Goal: Task Accomplishment & Management: Use online tool/utility

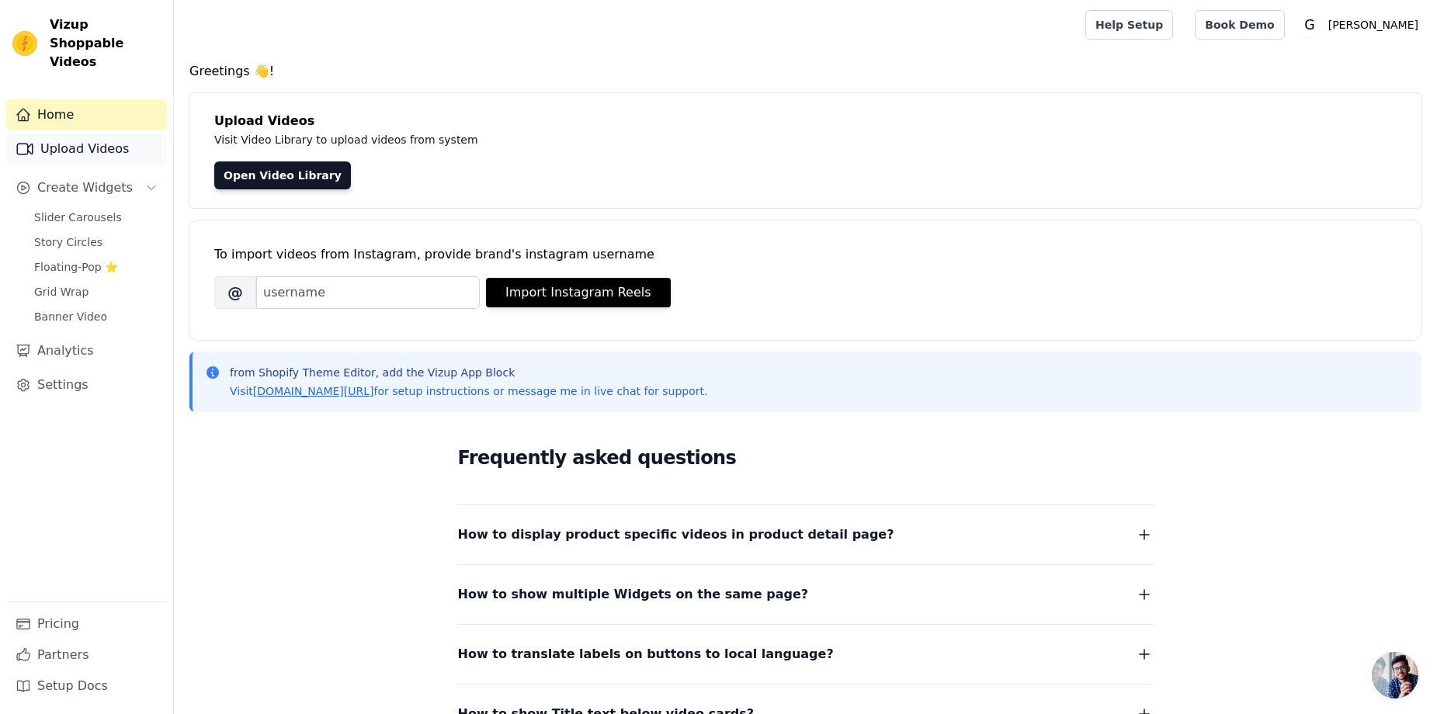
click at [72, 141] on link "Upload Videos" at bounding box center [86, 149] width 161 height 31
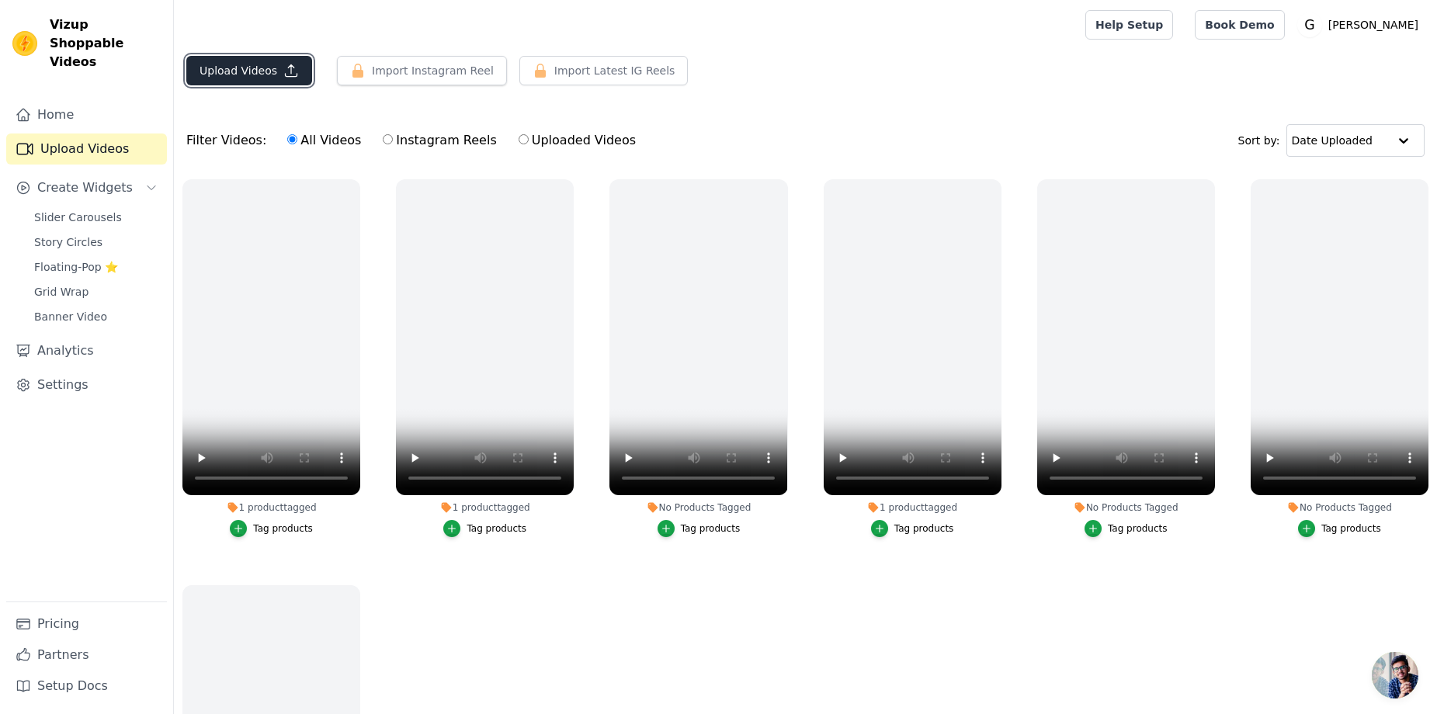
click at [262, 76] on button "Upload Videos" at bounding box center [249, 71] width 126 height 30
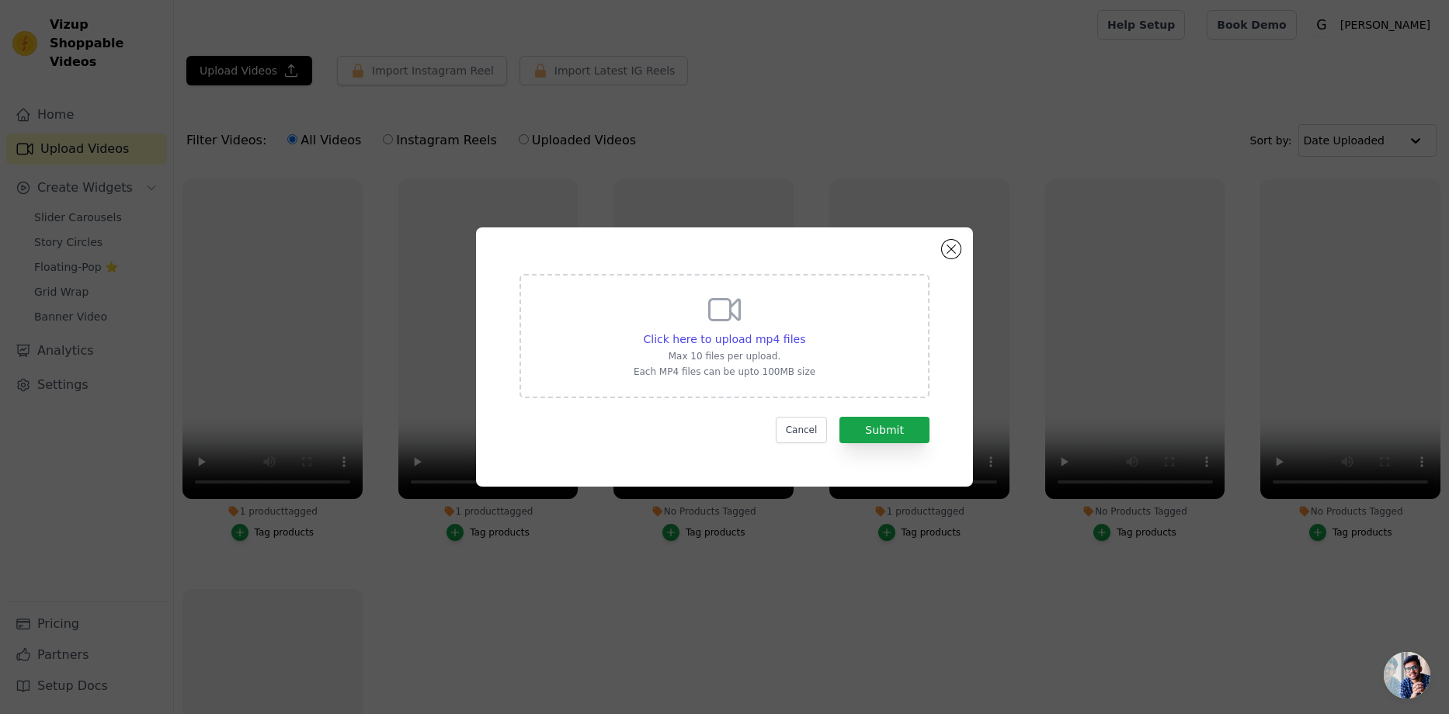
click at [534, 344] on div "Click here to upload mp4 files Max 10 files per upload. Each MP4 files can be u…" at bounding box center [724, 336] width 410 height 124
click at [804, 332] on input "Click here to upload mp4 files Max 10 files per upload. Each MP4 files can be u…" at bounding box center [804, 331] width 1 height 1
type input "C:\fakepath\UGC 1.mp4"
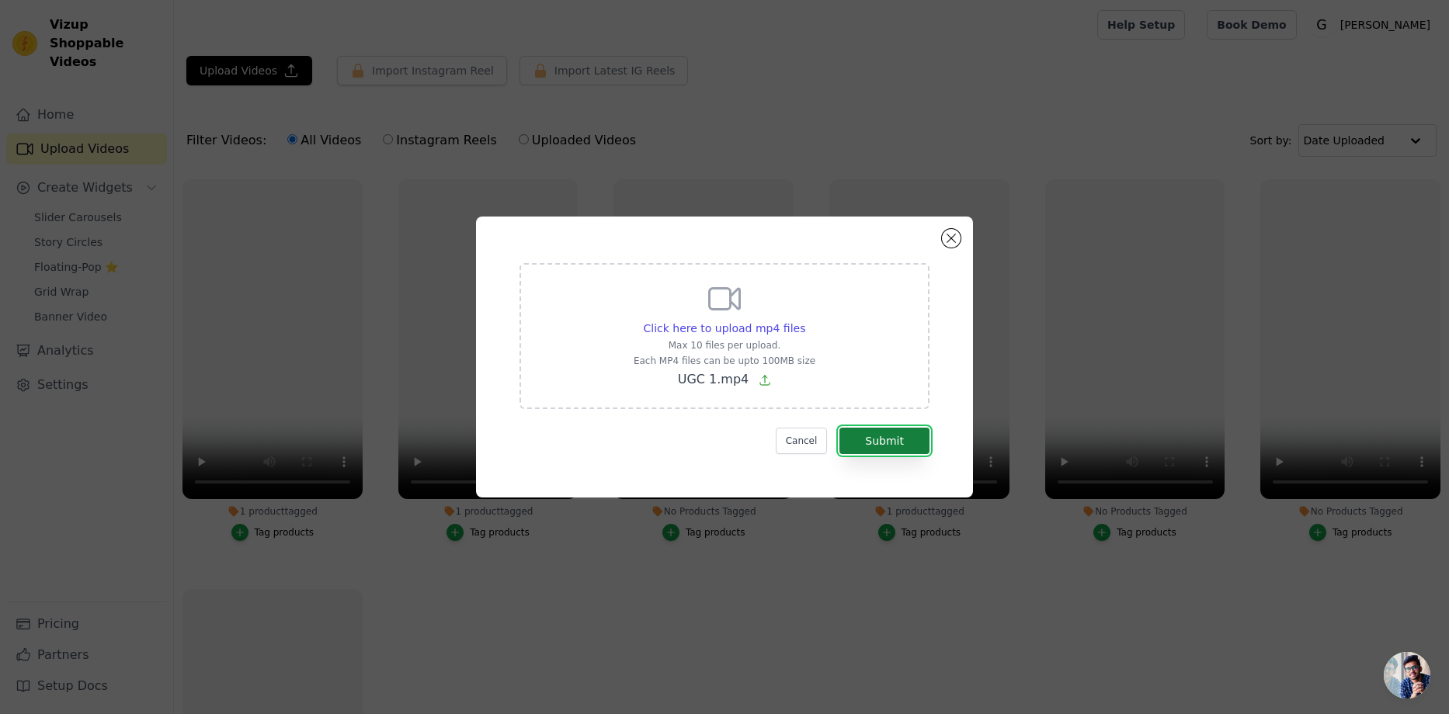
click at [878, 435] on button "Submit" at bounding box center [884, 441] width 90 height 26
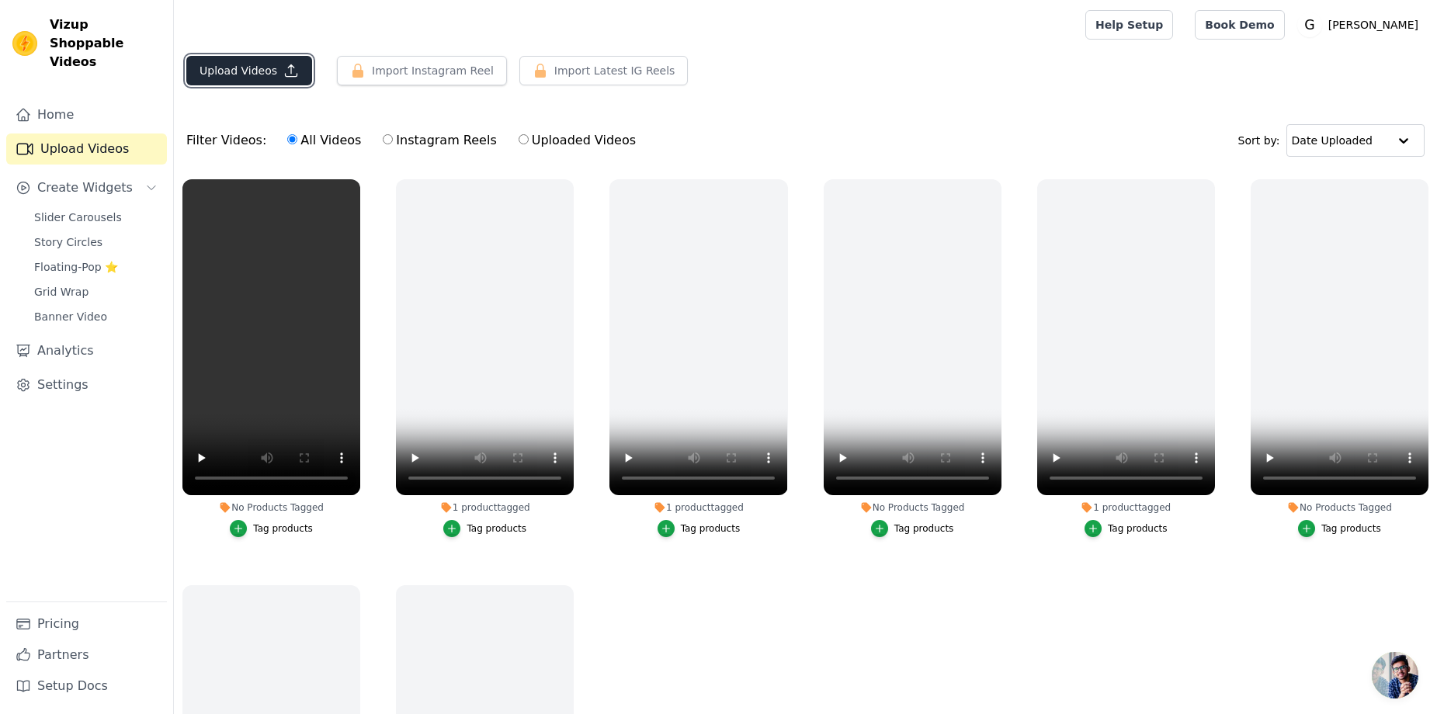
click at [272, 75] on button "Upload Videos" at bounding box center [249, 71] width 126 height 30
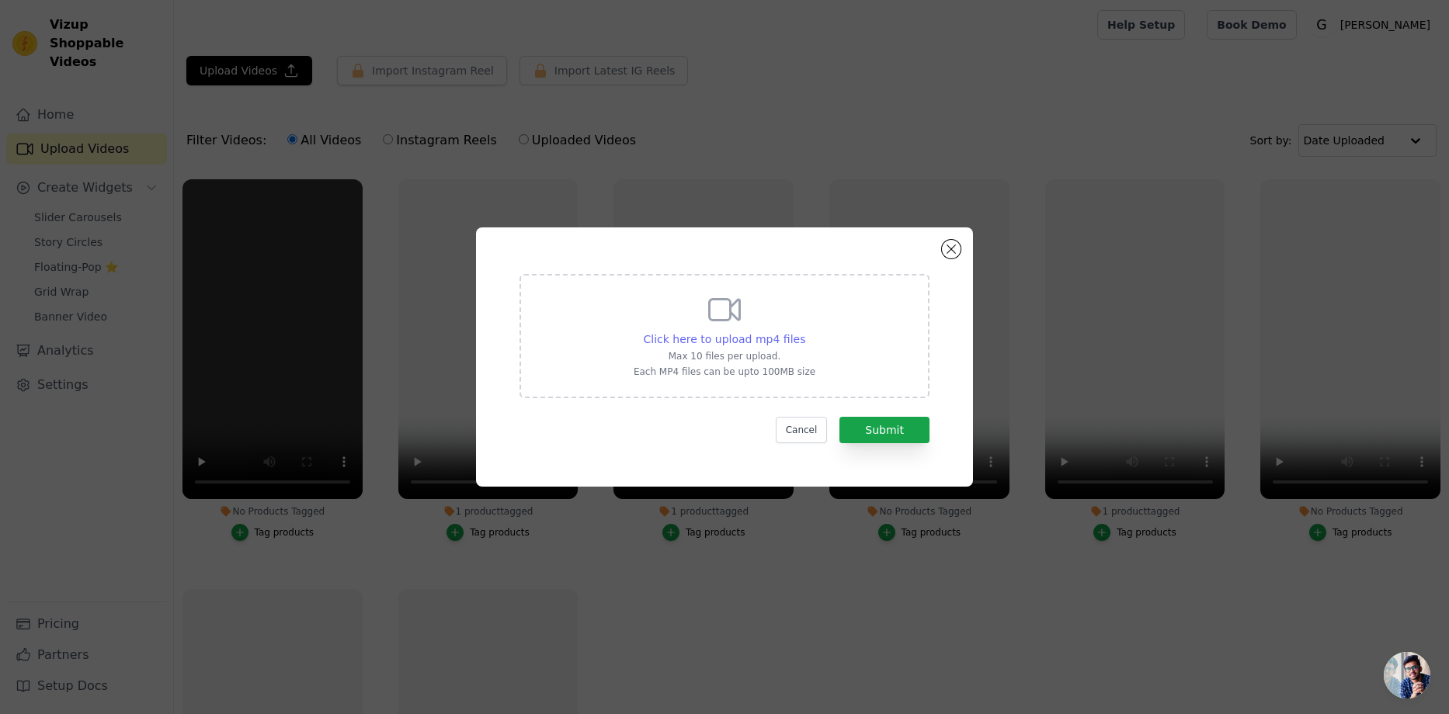
click at [748, 338] on span "Click here to upload mp4 files" at bounding box center [725, 339] width 162 height 12
click at [804, 332] on input "Click here to upload mp4 files Max 10 files per upload. Each MP4 files can be u…" at bounding box center [804, 331] width 1 height 1
type input "C:\fakepath\UGC 2.mp4"
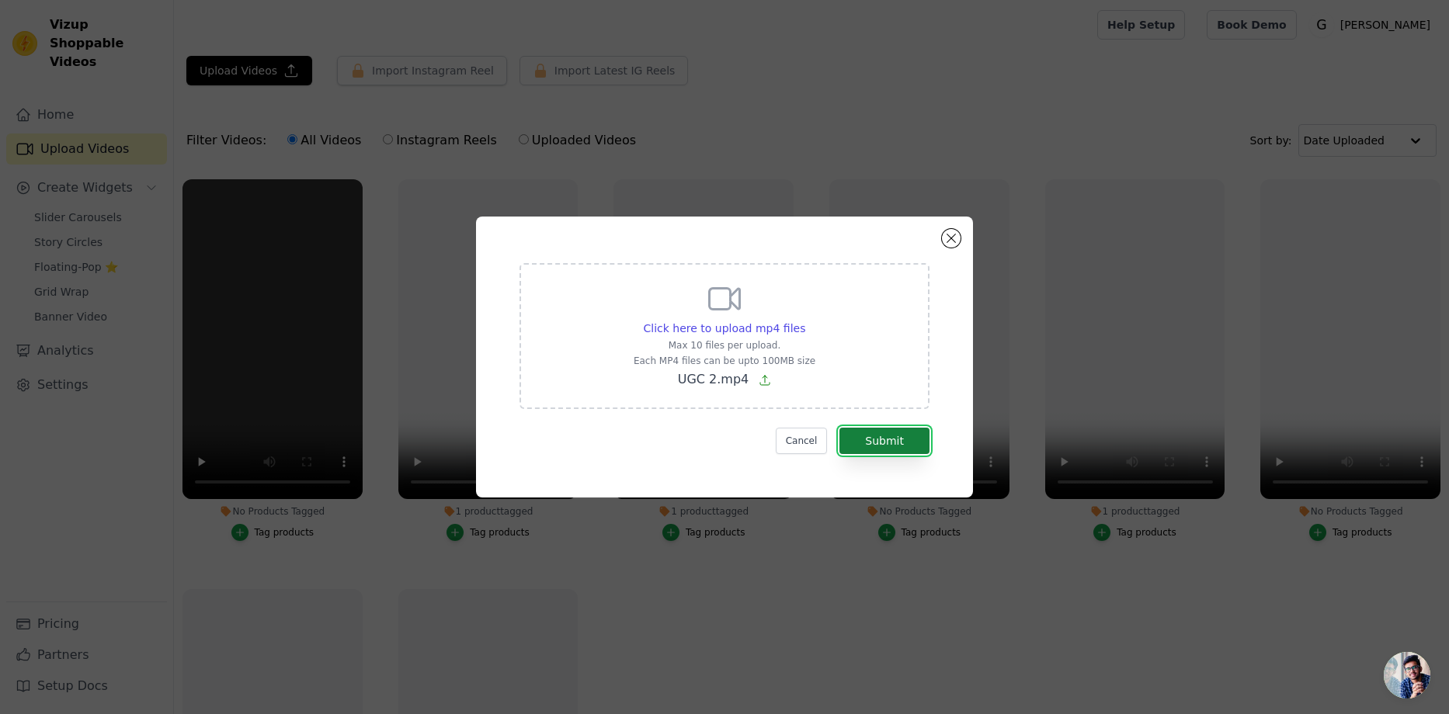
click at [905, 431] on button "Submit" at bounding box center [884, 441] width 90 height 26
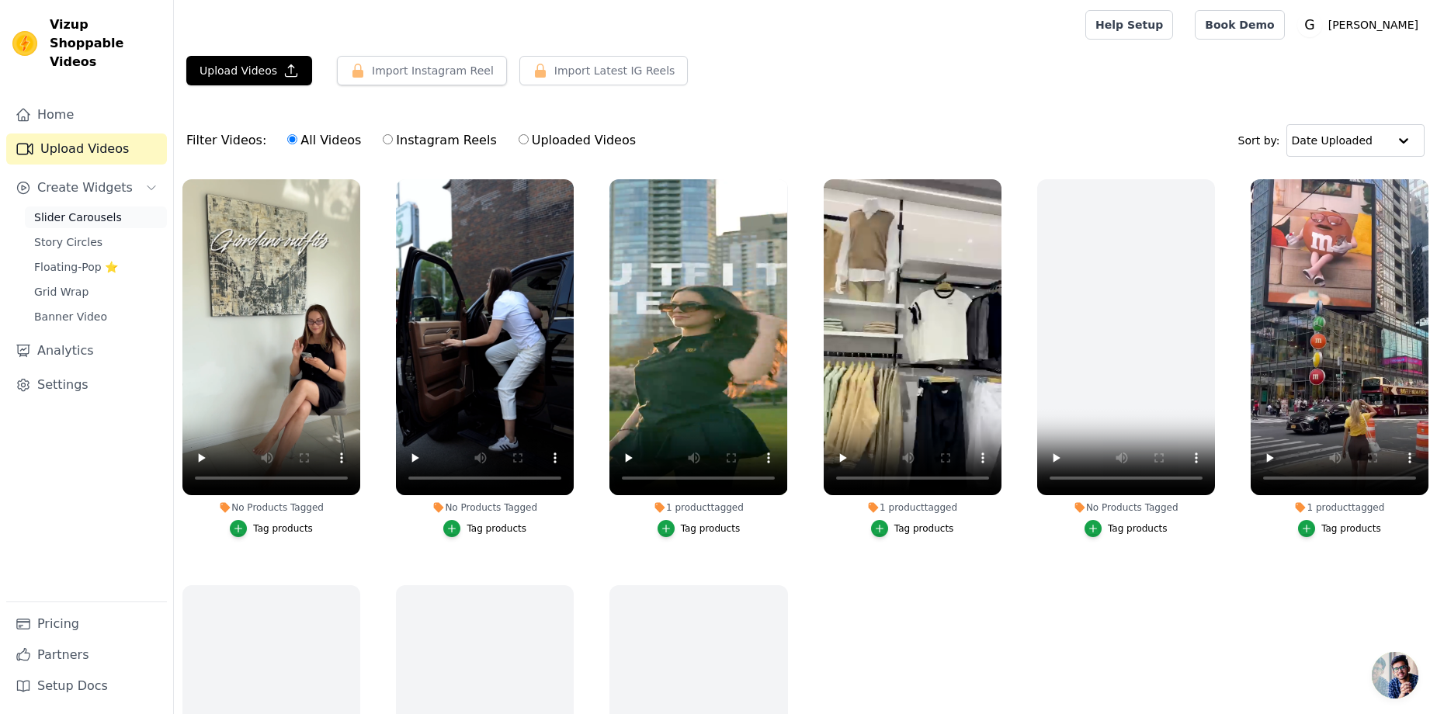
click at [93, 210] on span "Slider Carousels" at bounding box center [78, 218] width 88 height 16
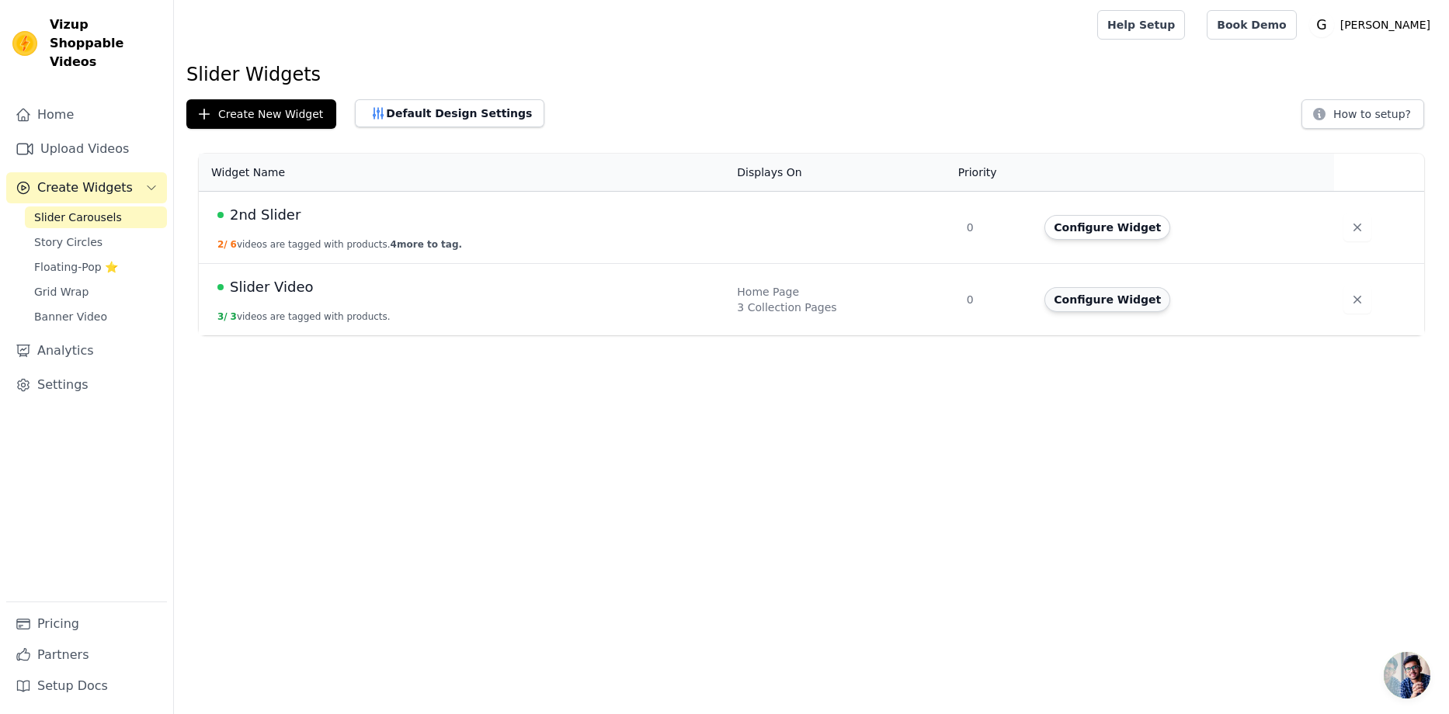
click at [1087, 304] on button "Configure Widget" at bounding box center [1107, 299] width 126 height 25
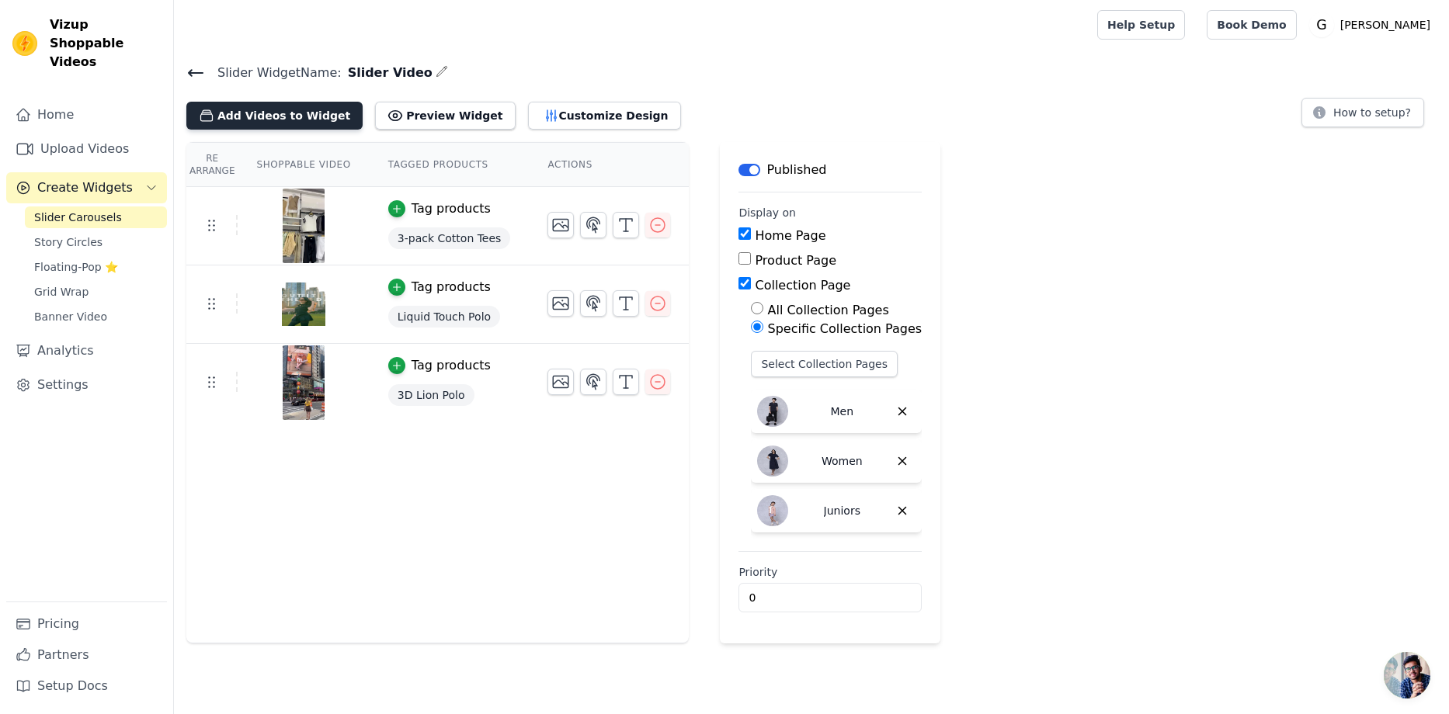
click at [318, 117] on button "Add Videos to Widget" at bounding box center [274, 116] width 176 height 28
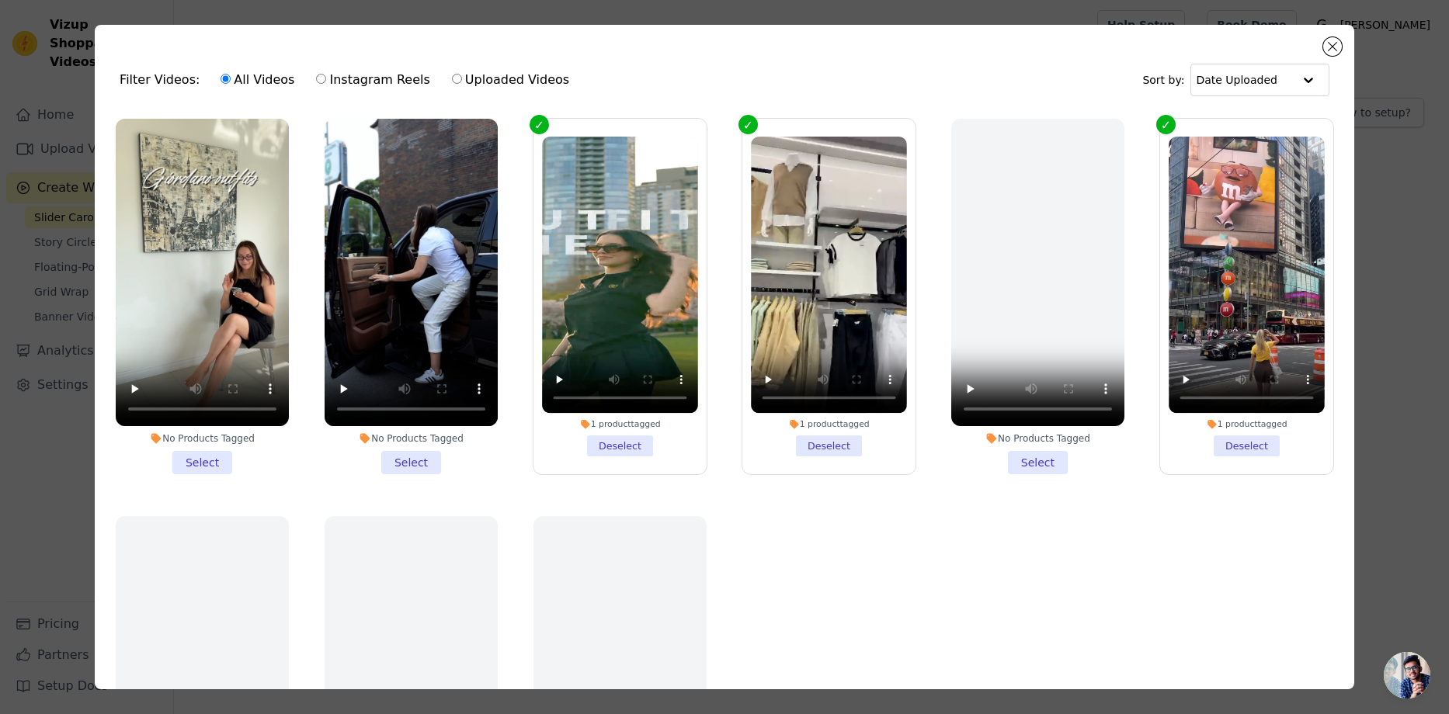
click at [412, 461] on li "No Products Tagged Select" at bounding box center [411, 297] width 173 height 356
click at [0, 0] on input "No Products Tagged Select" at bounding box center [0, 0] width 0 height 0
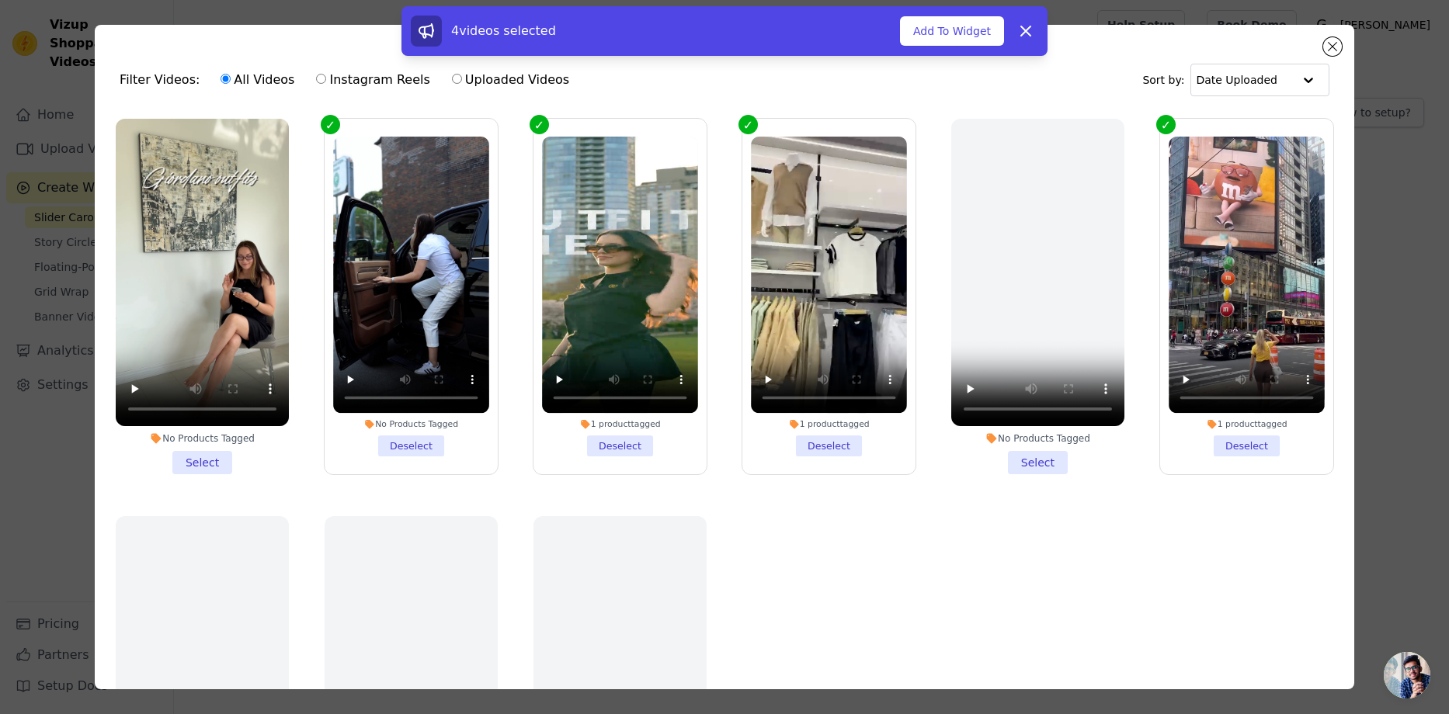
click at [220, 460] on li "No Products Tagged Select" at bounding box center [202, 297] width 173 height 356
click at [0, 0] on input "No Products Tagged Select" at bounding box center [0, 0] width 0 height 0
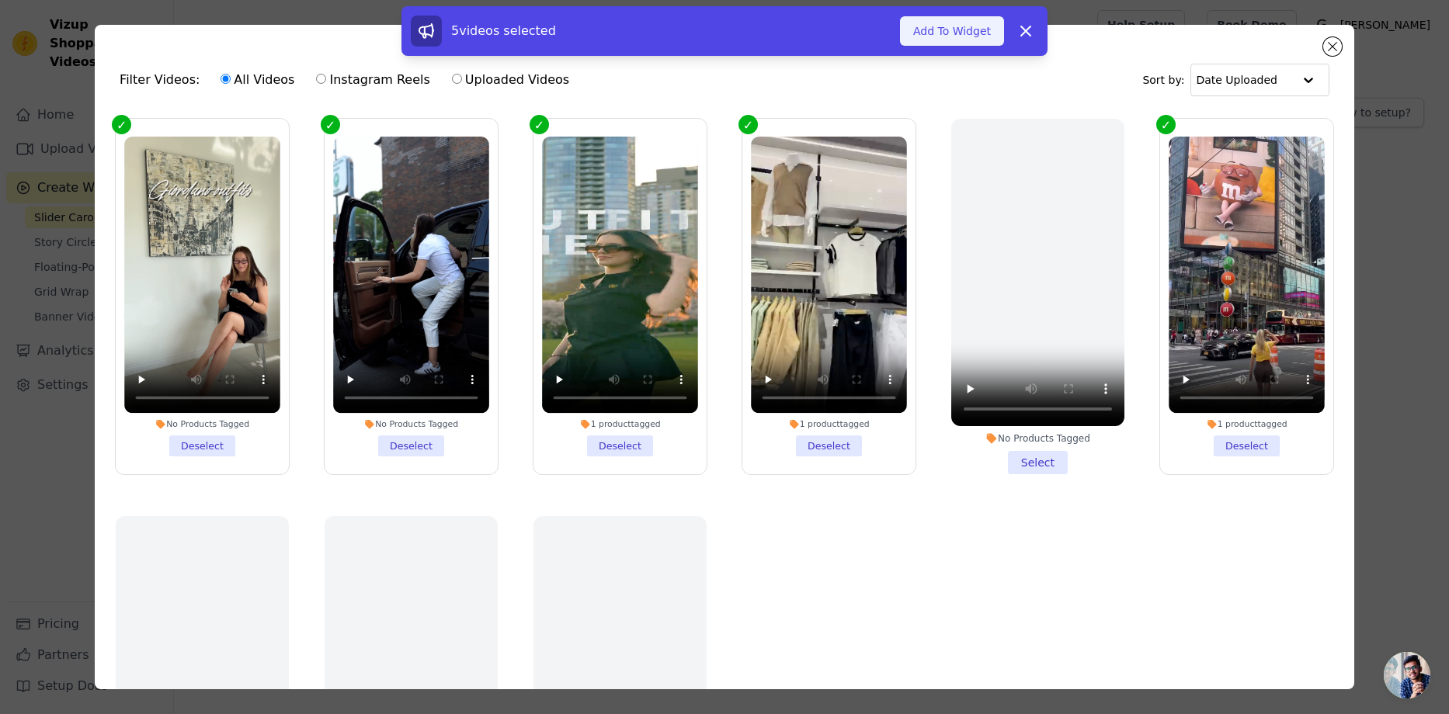
click at [978, 38] on button "Add To Widget" at bounding box center [952, 31] width 104 height 30
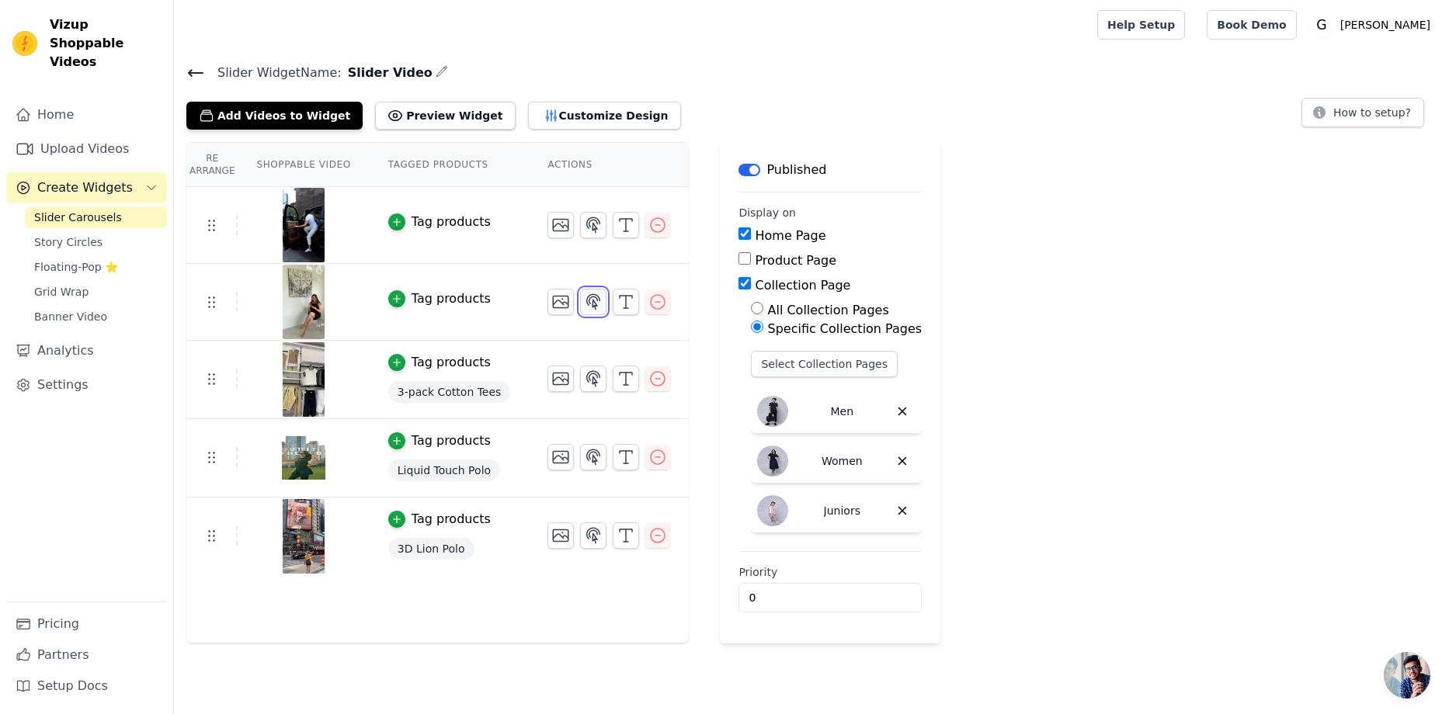
click at [584, 303] on icon "button" at bounding box center [593, 302] width 19 height 19
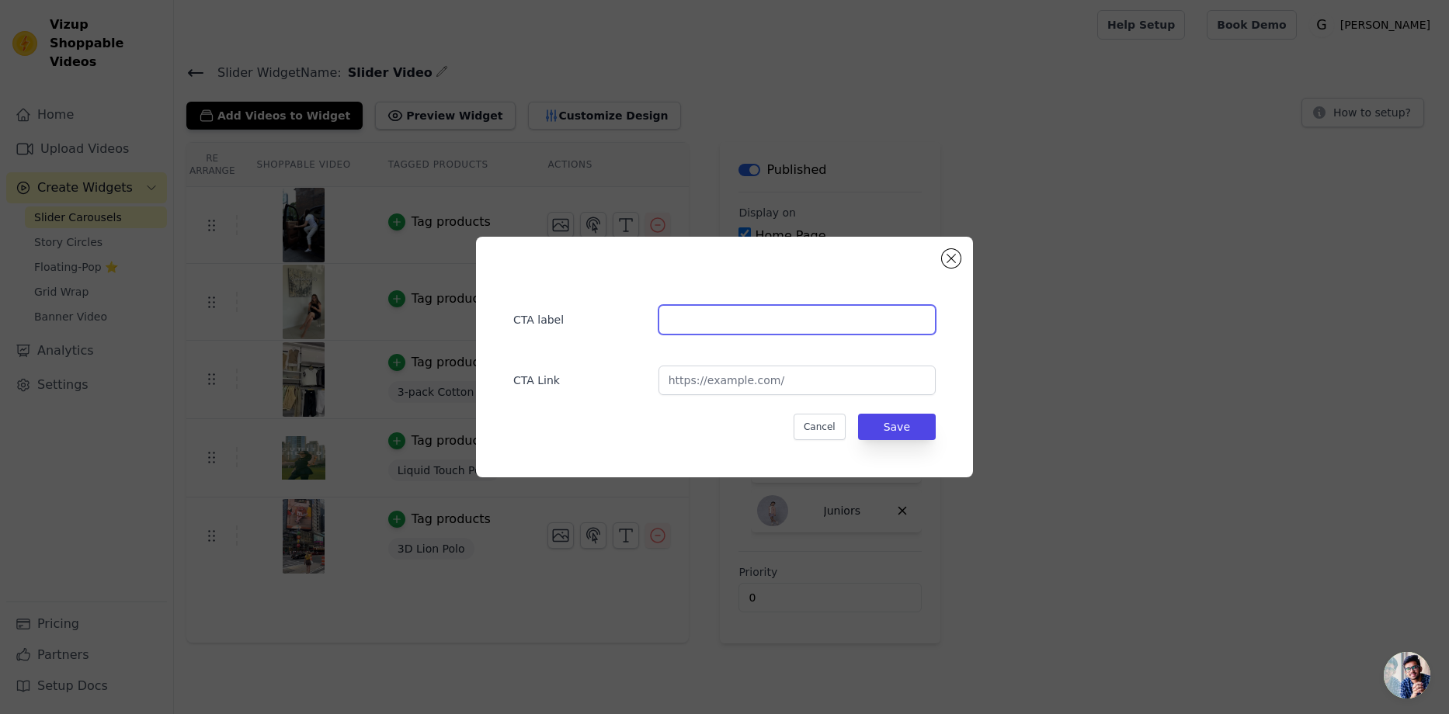
click at [722, 318] on input "text" at bounding box center [796, 320] width 277 height 30
type input "Liquid Touch"
click at [762, 379] on input "url" at bounding box center [796, 381] width 277 height 30
paste input "https://giordano.ca/collections/liquid-touch"
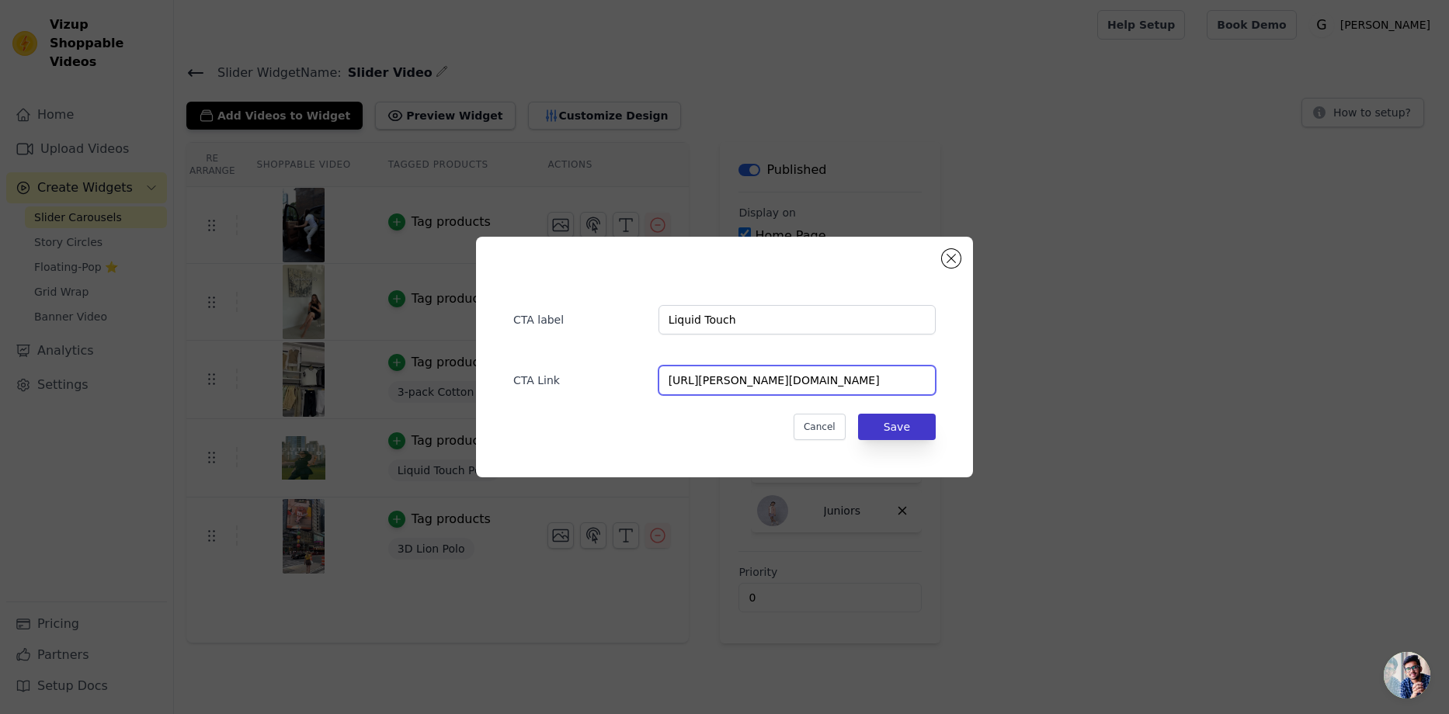
type input "https://giordano.ca/collections/liquid-touch"
click at [913, 419] on button "Save" at bounding box center [897, 427] width 78 height 26
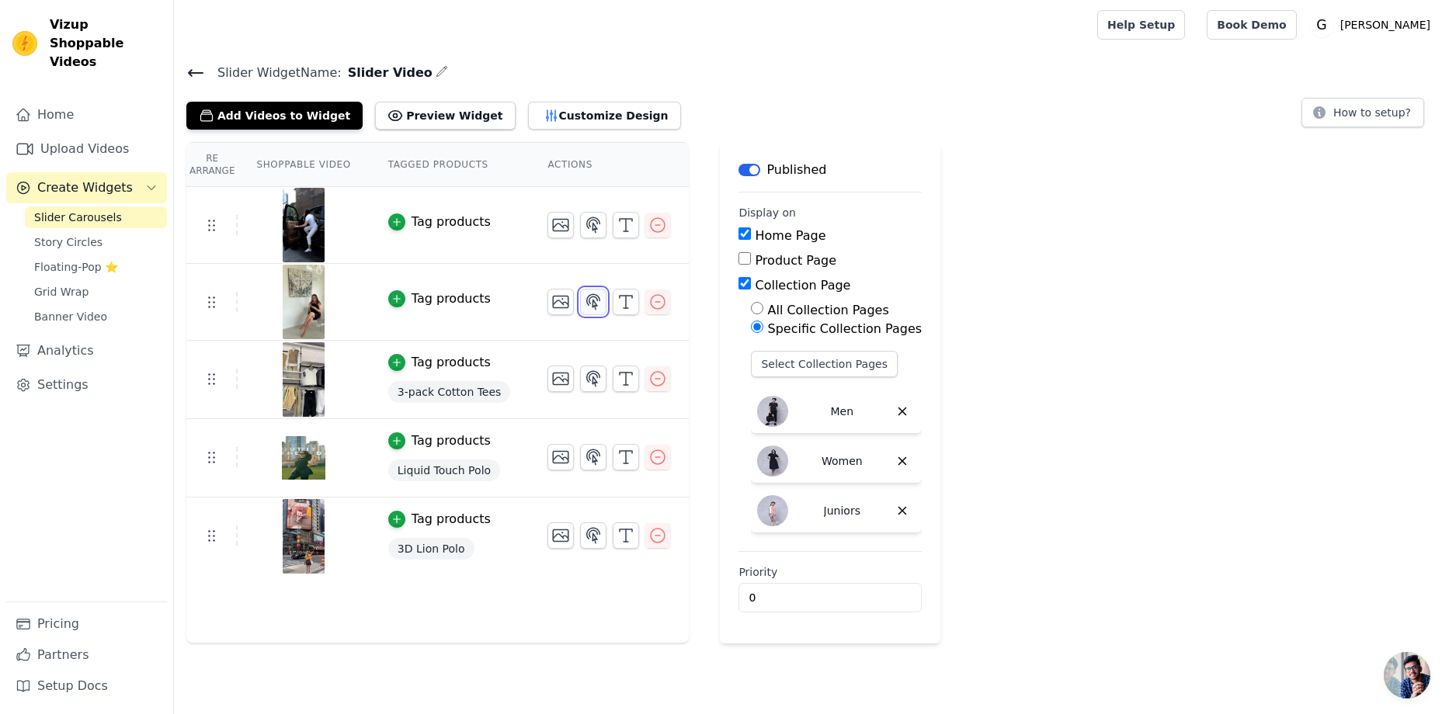
click at [587, 297] on icon "button" at bounding box center [593, 301] width 13 height 15
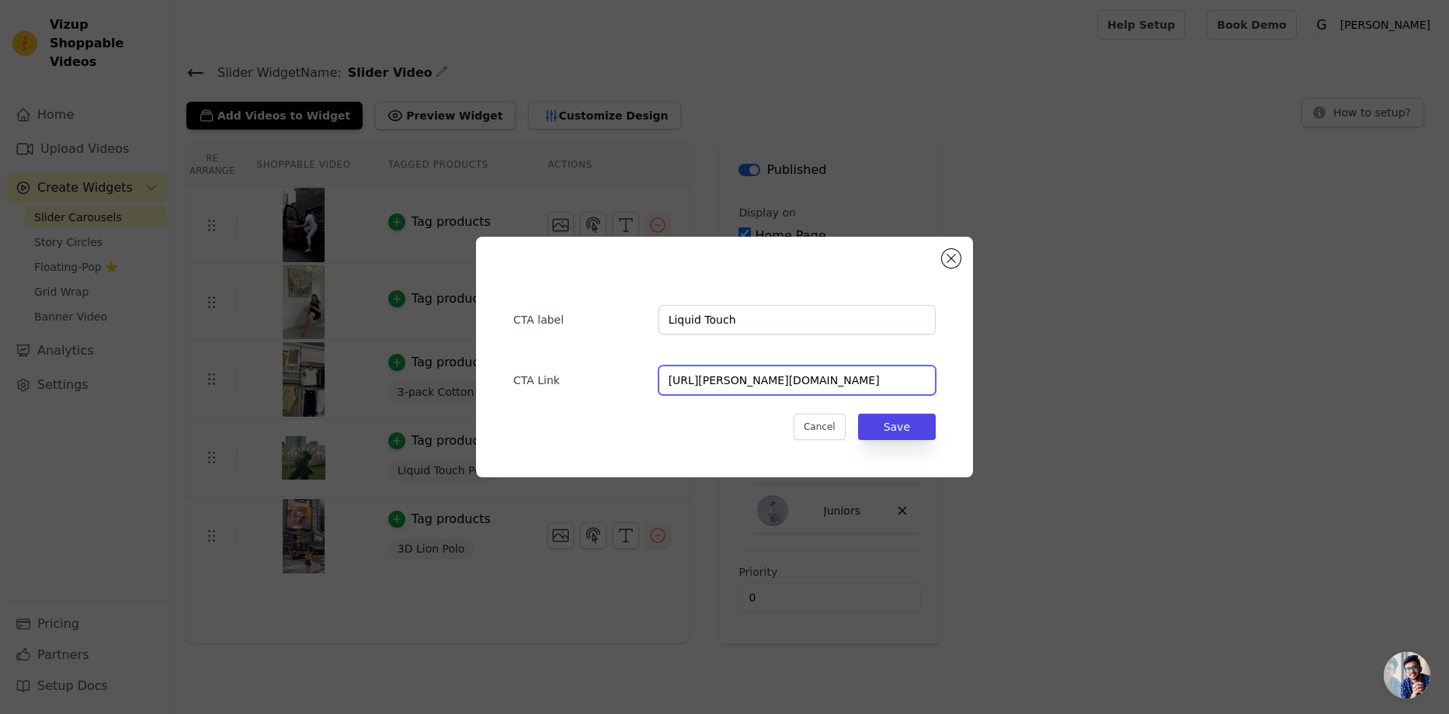
click at [865, 381] on input "https://giordano.ca/collections/liquid-touch" at bounding box center [796, 381] width 277 height 30
type input "L"
click at [898, 418] on button "Save" at bounding box center [897, 427] width 78 height 26
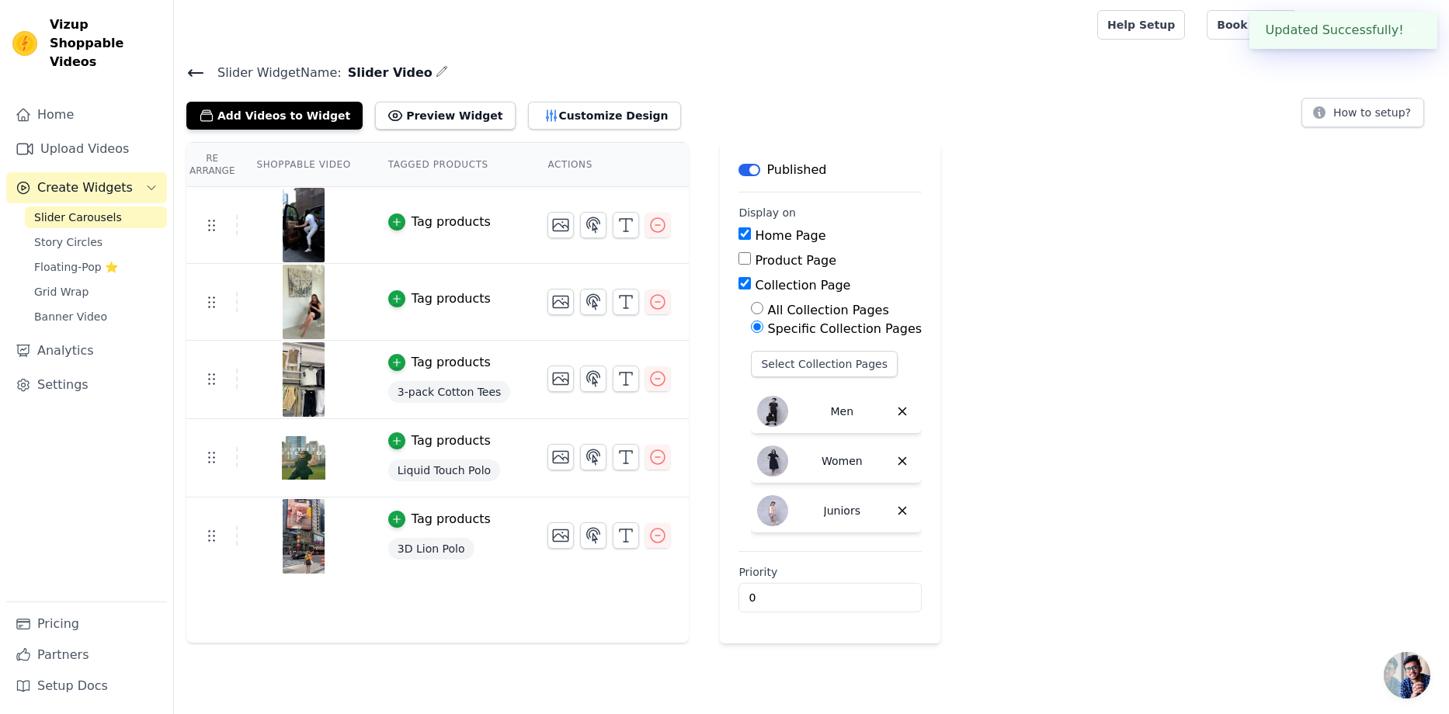
click at [438, 303] on div "Tag products" at bounding box center [451, 299] width 79 height 19
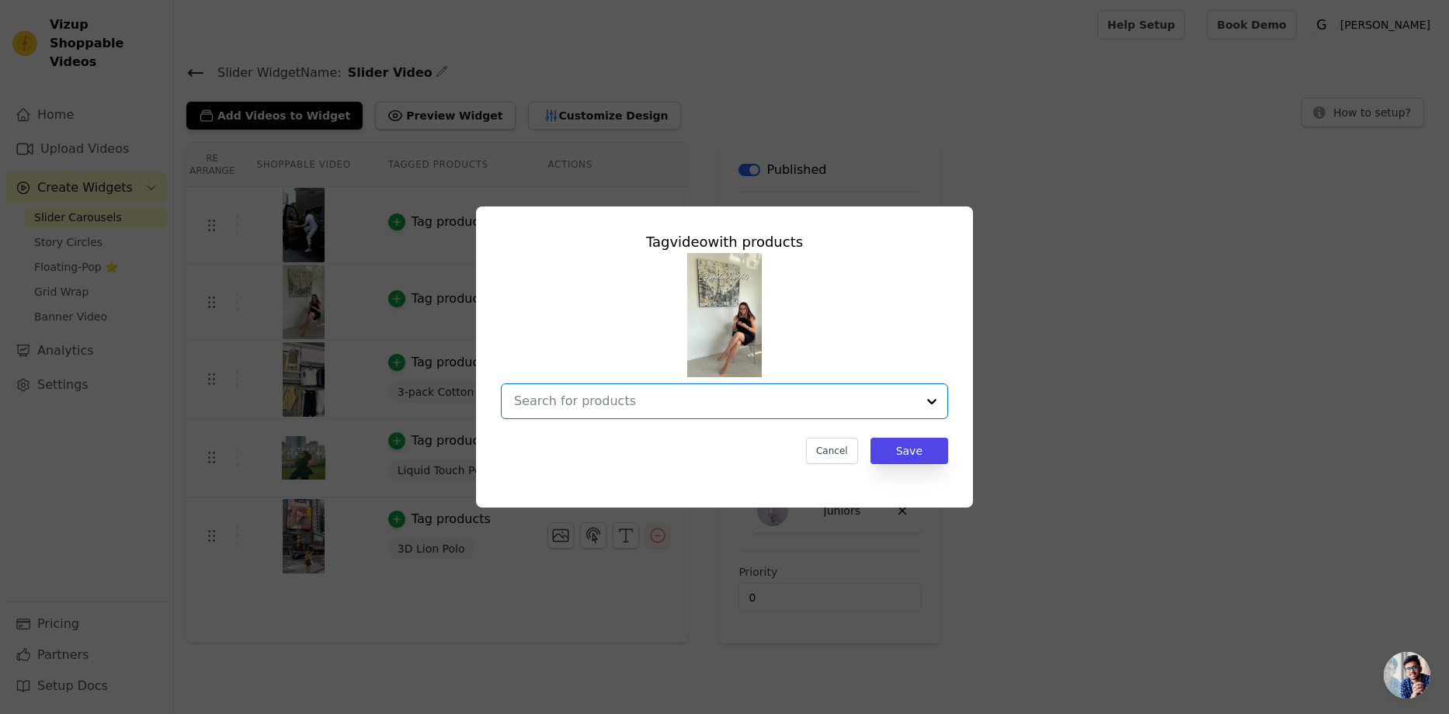
click at [696, 408] on input "text" at bounding box center [715, 401] width 402 height 19
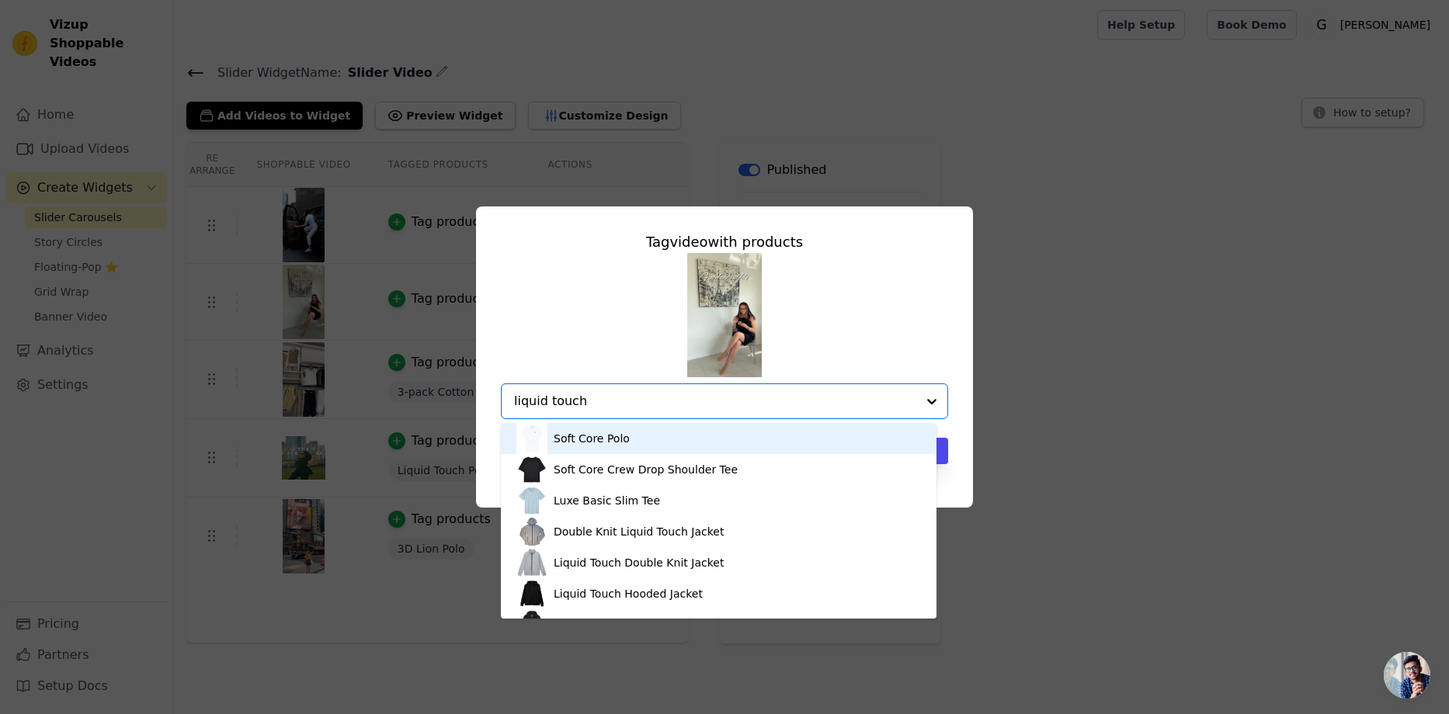
type input "liquid touch"
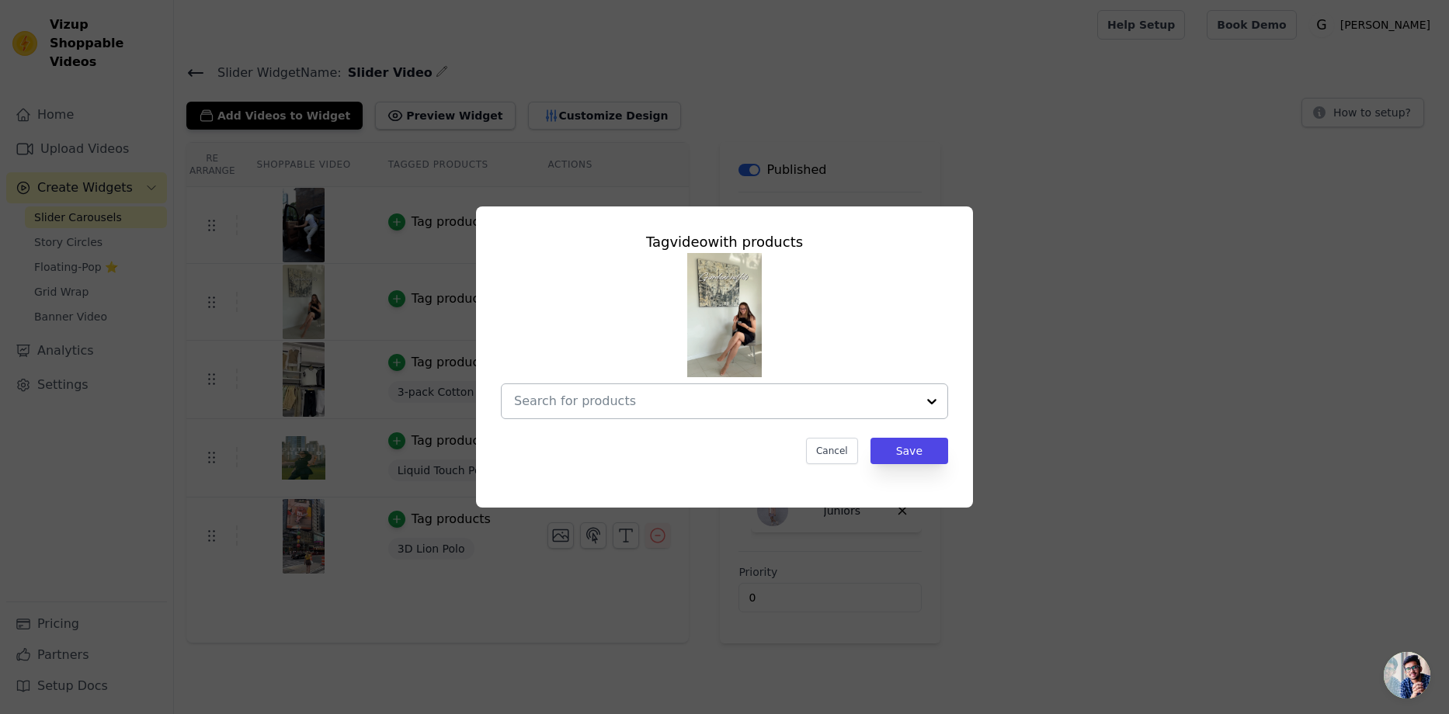
click at [688, 392] on input "text" at bounding box center [715, 401] width 402 height 19
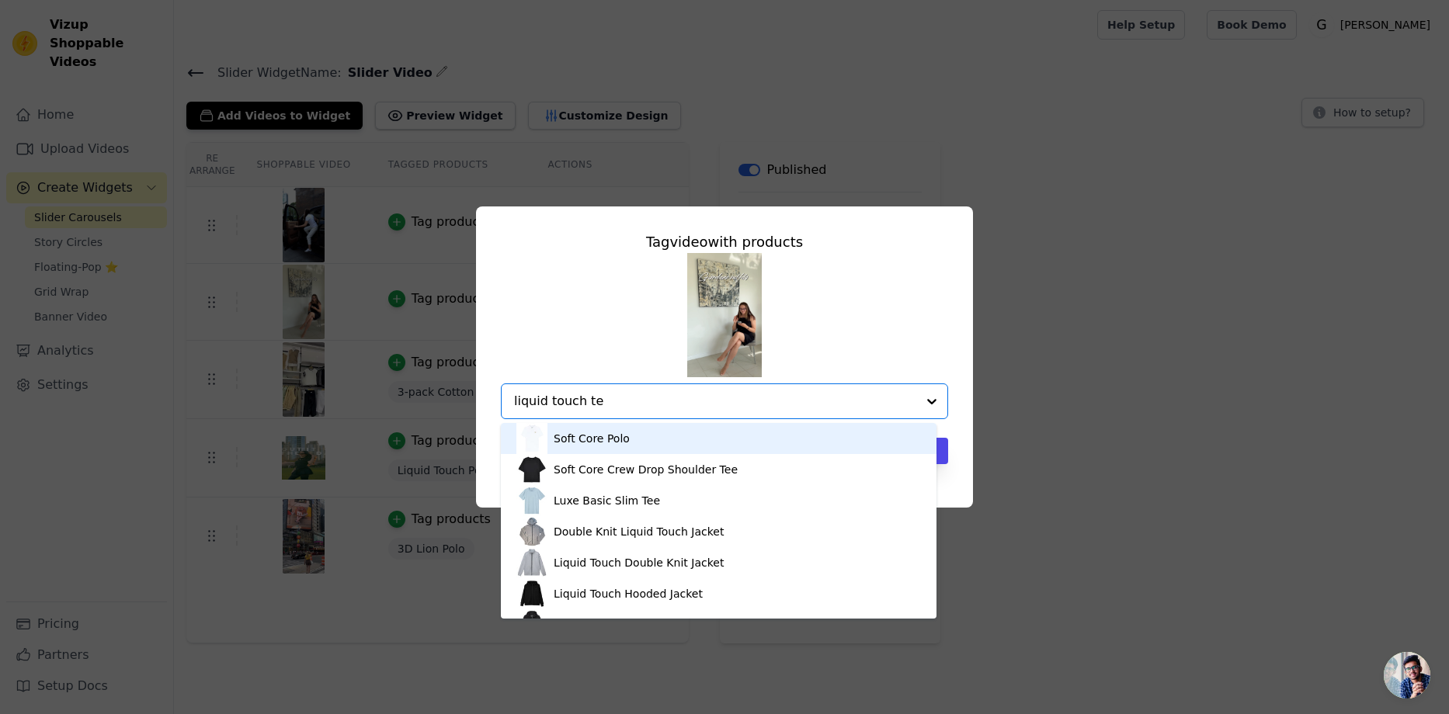
type input "liquid touch tee"
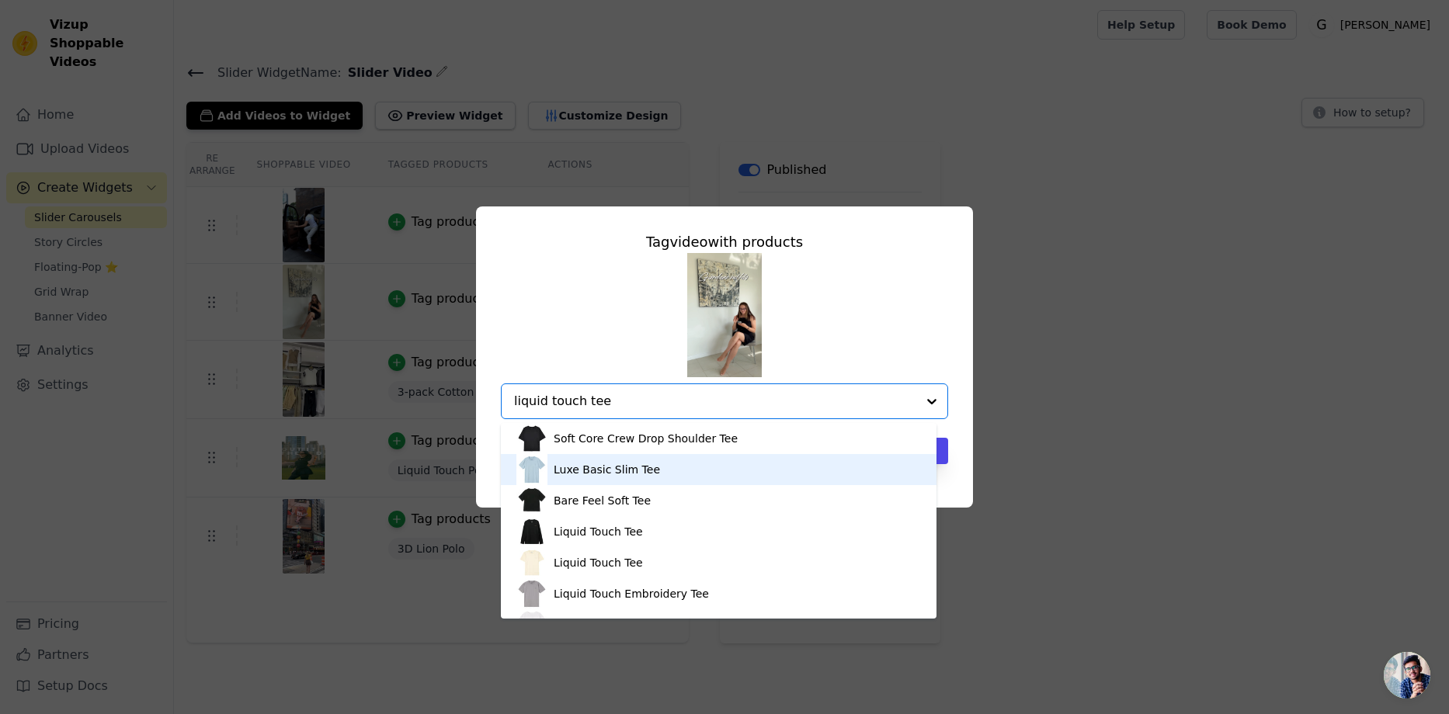
scroll to position [78, 0]
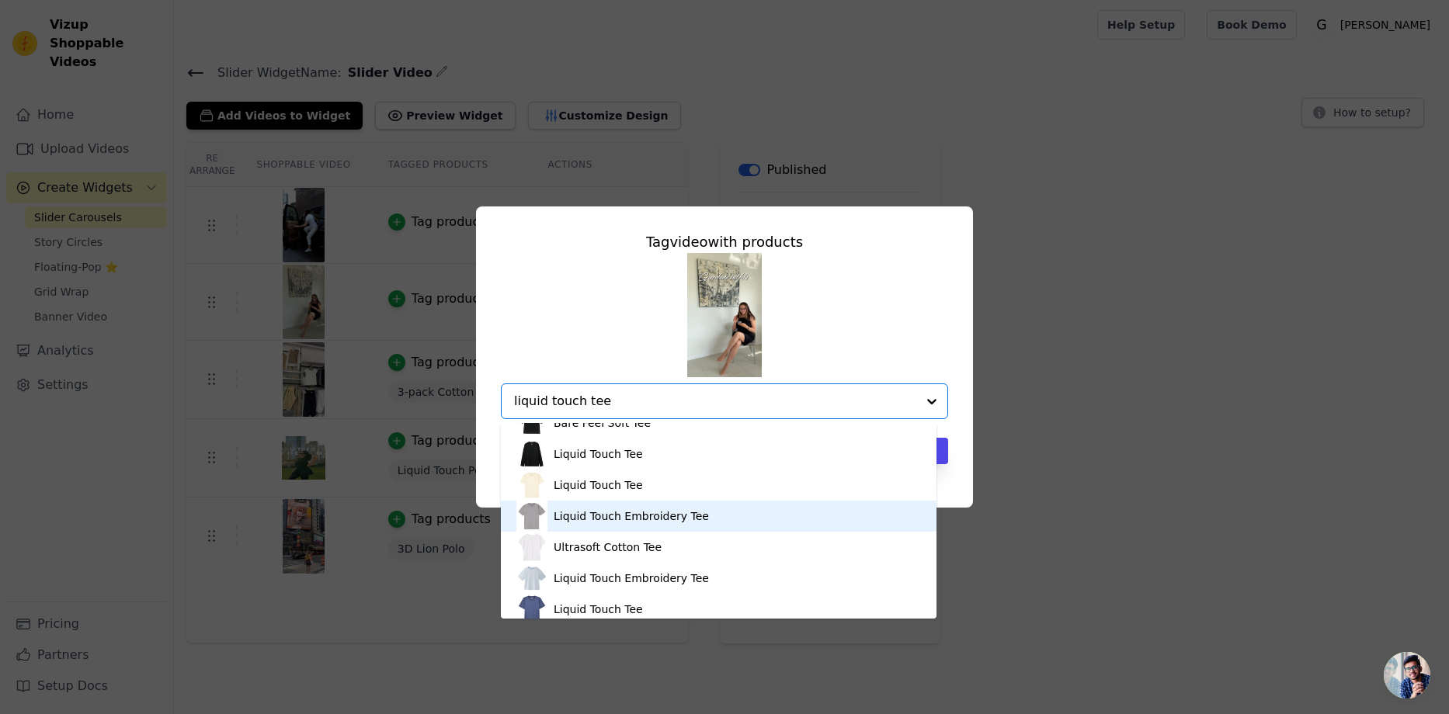
click at [721, 513] on div "Liquid Touch Embroidery Tee" at bounding box center [718, 516] width 405 height 31
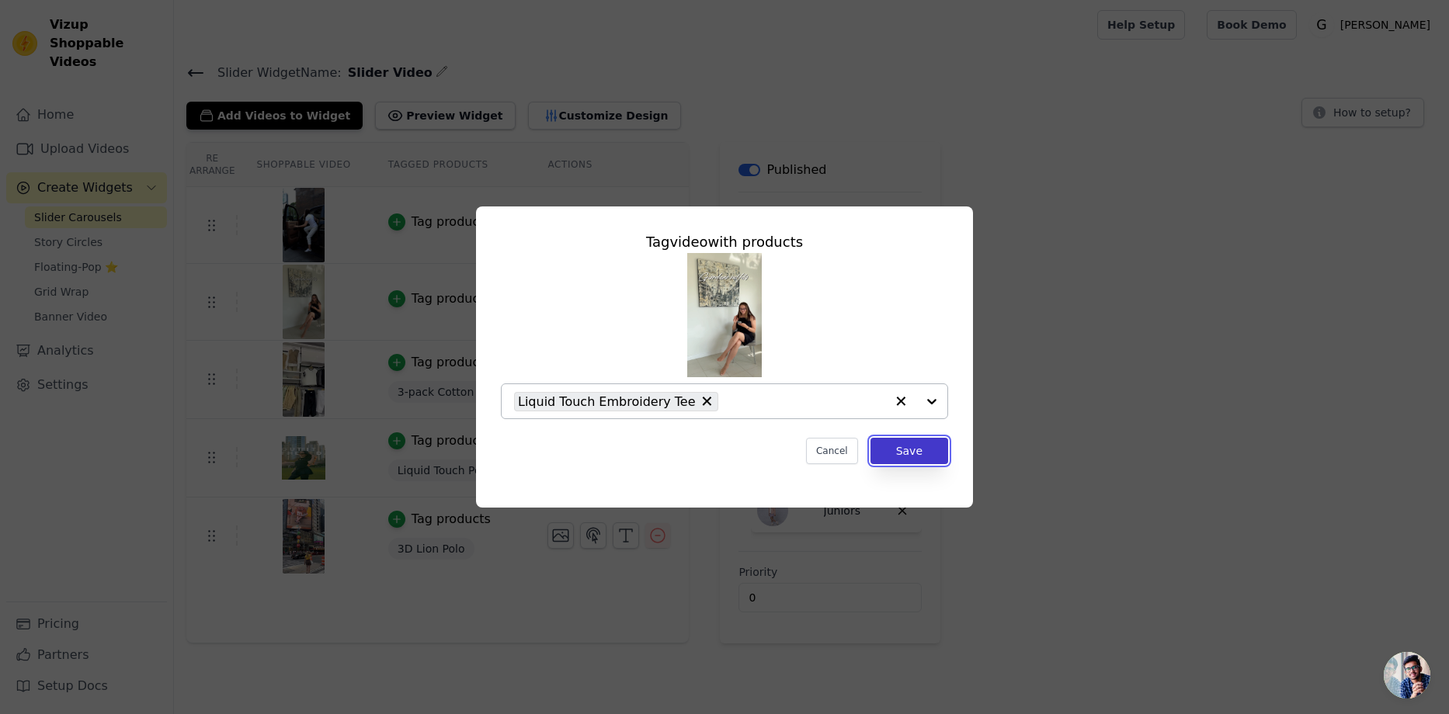
click at [909, 453] on button "Save" at bounding box center [909, 451] width 78 height 26
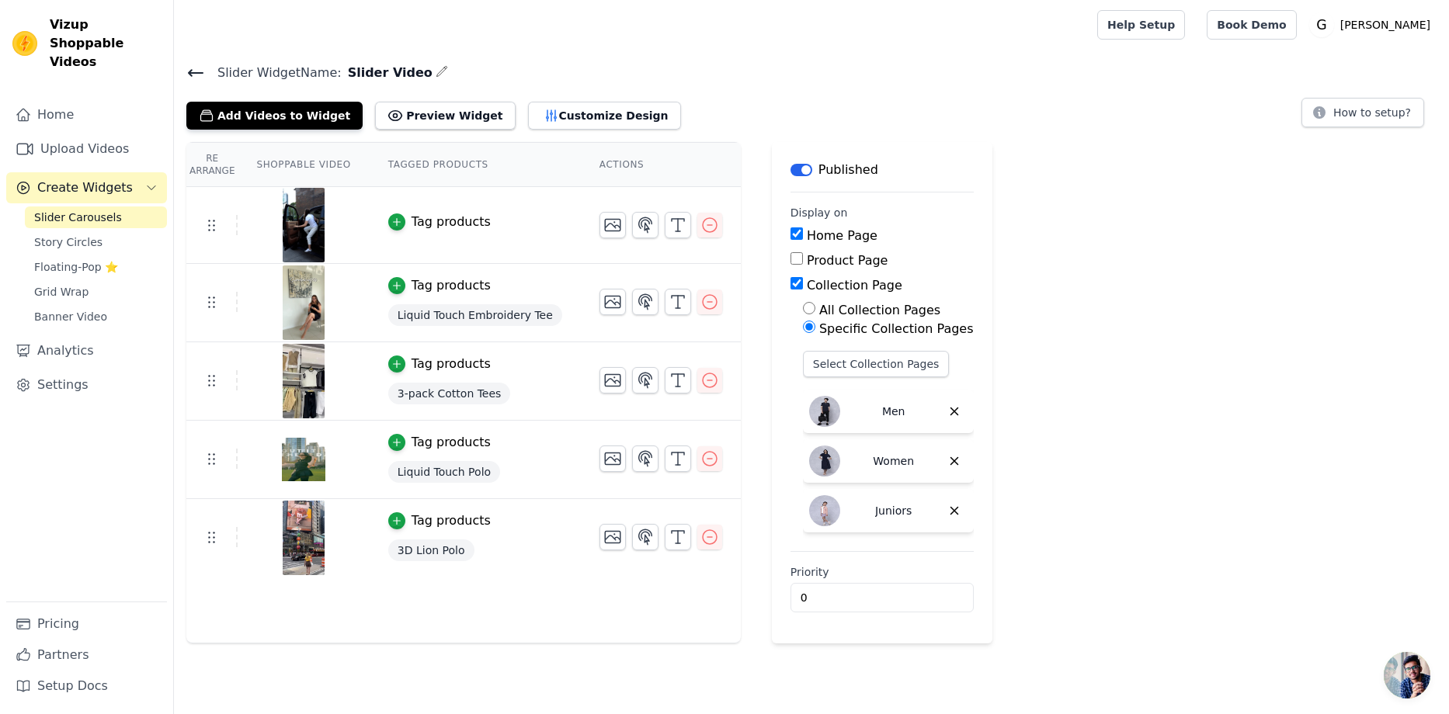
click at [412, 227] on div "Tag products" at bounding box center [451, 222] width 79 height 19
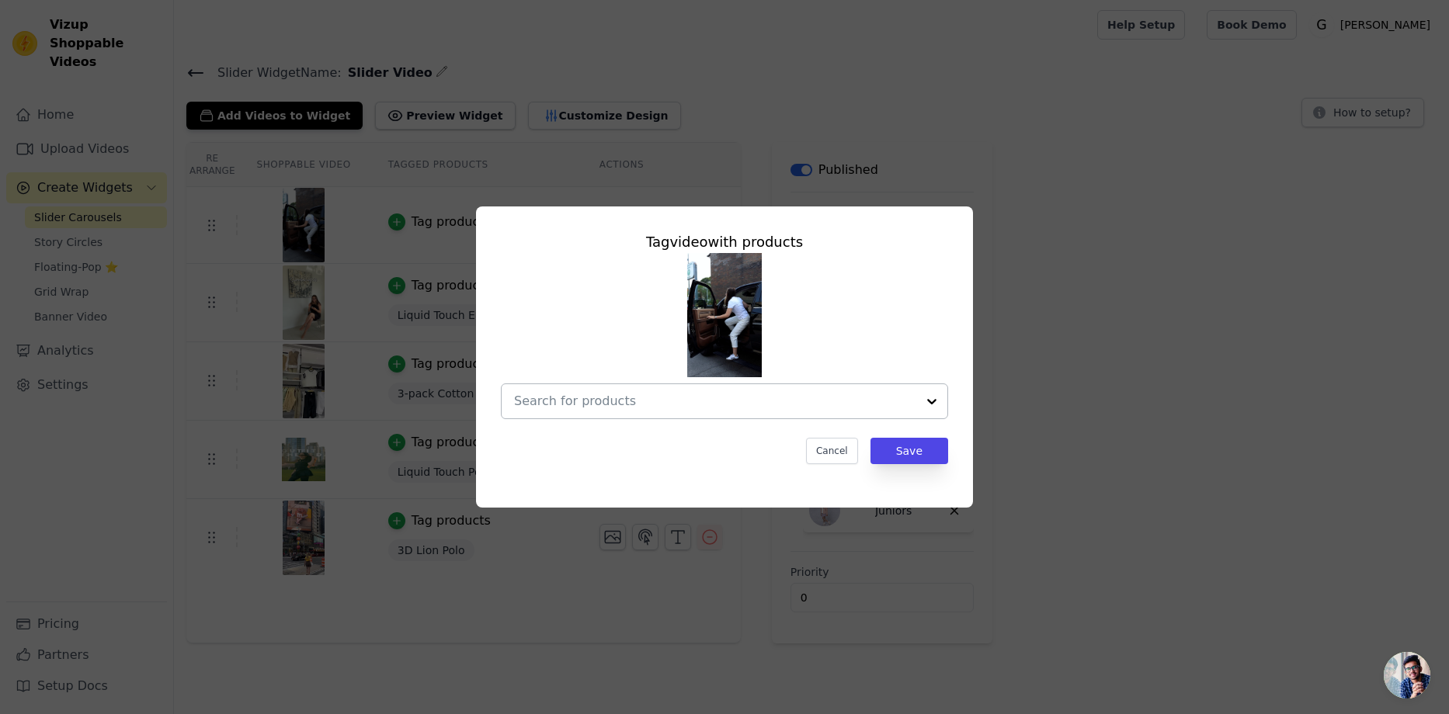
click at [706, 390] on div at bounding box center [715, 401] width 402 height 34
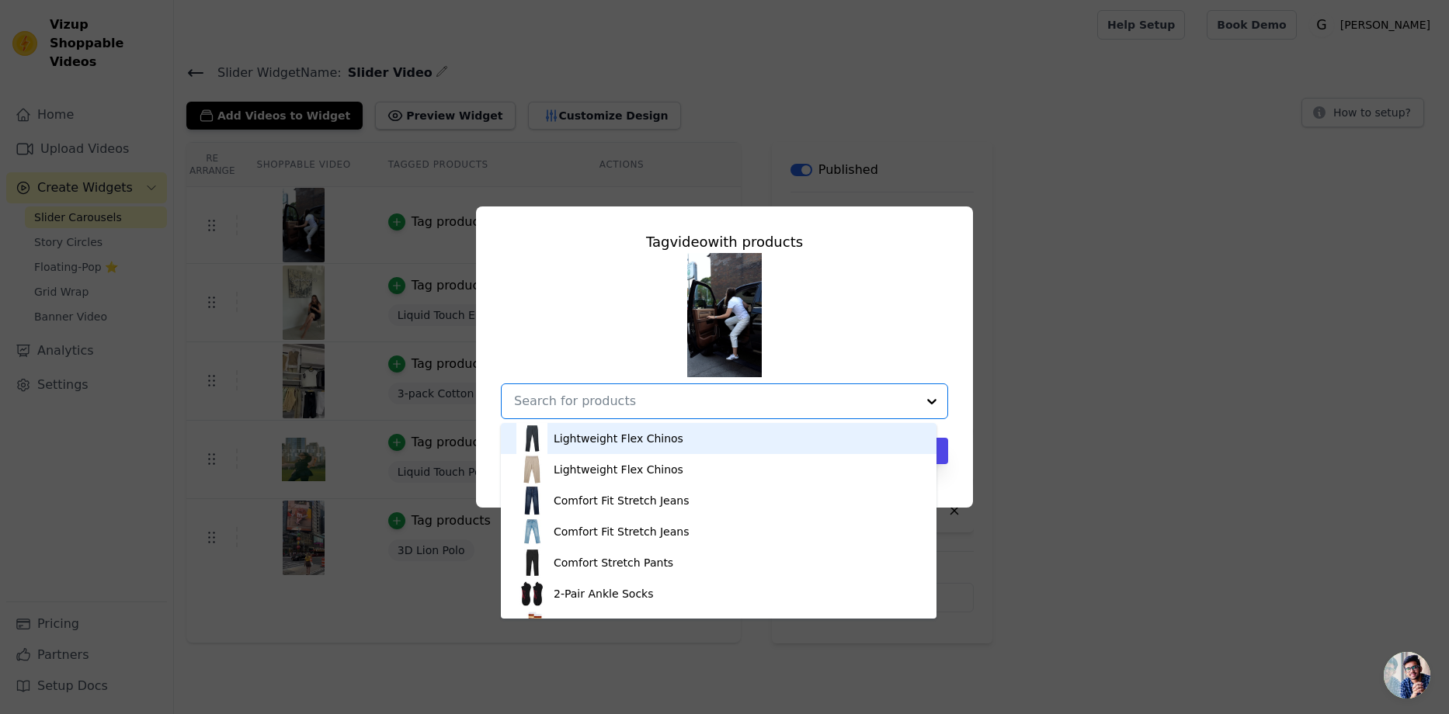
paste input "Lion Core Slim Polo"
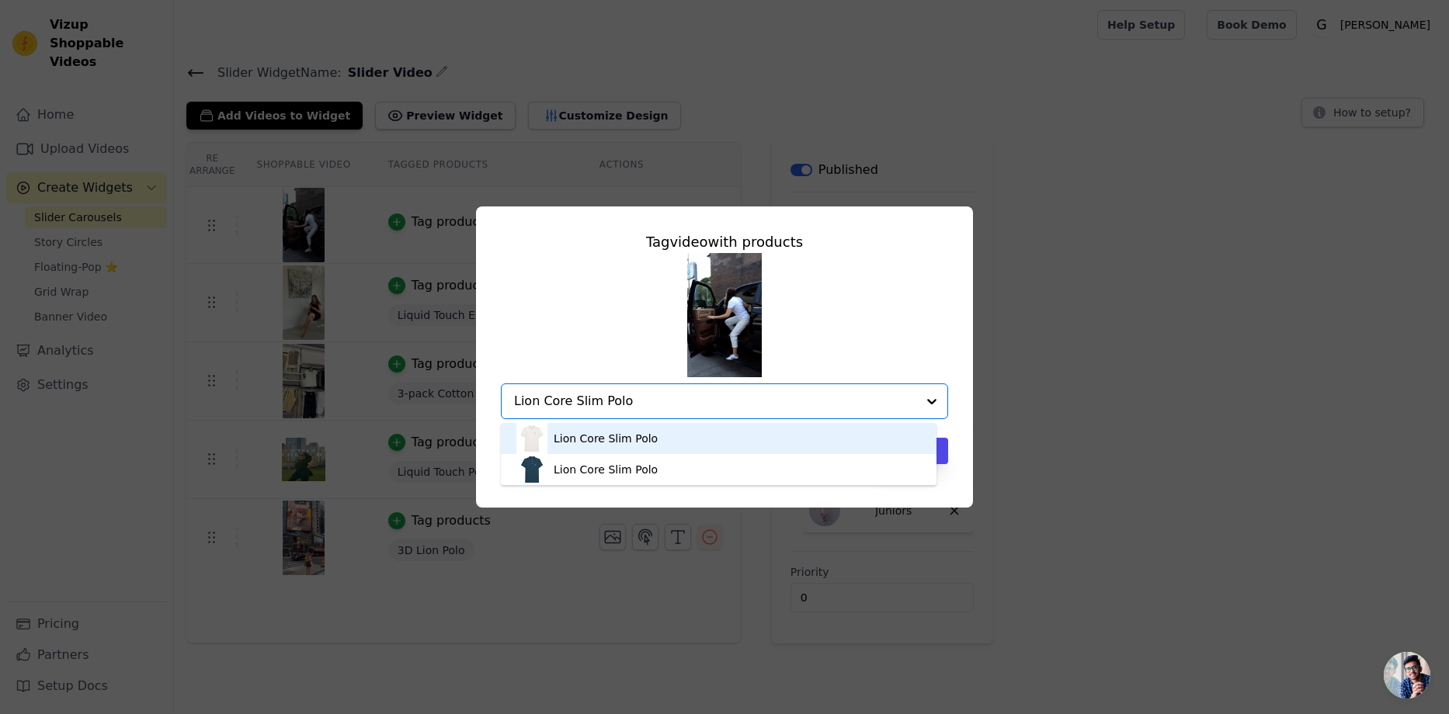
type input "Lion Core Slim Polo"
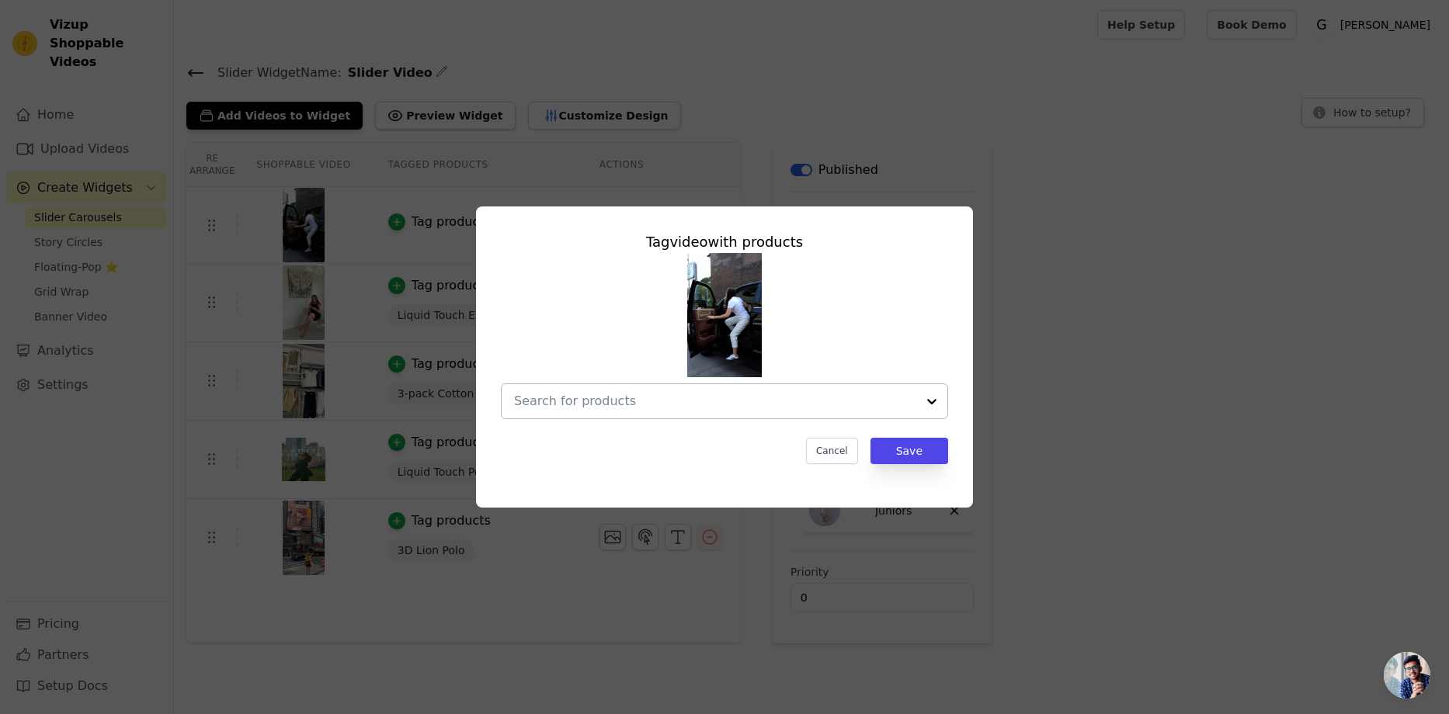
click at [558, 401] on input "text" at bounding box center [715, 401] width 402 height 19
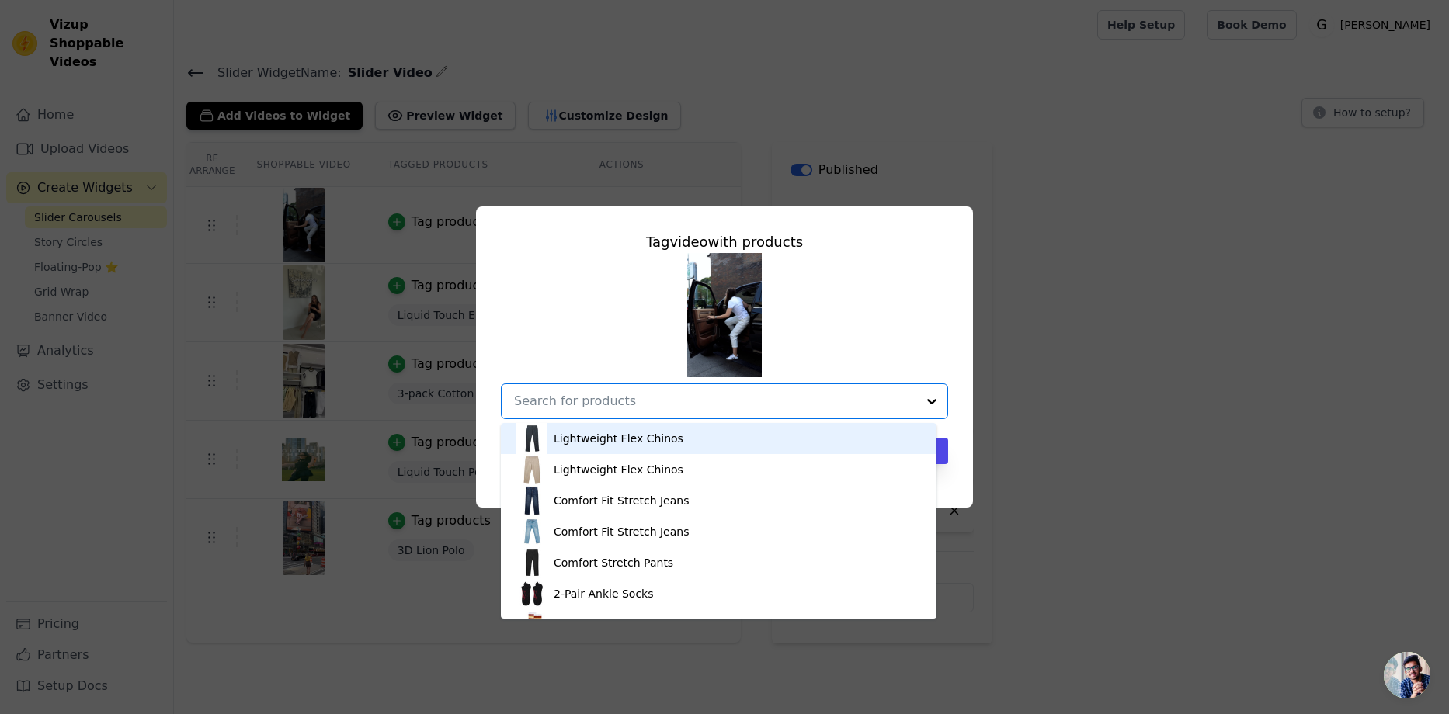
paste input "Lion Core Slim Polo"
type input "Lion Core Slim Polo"
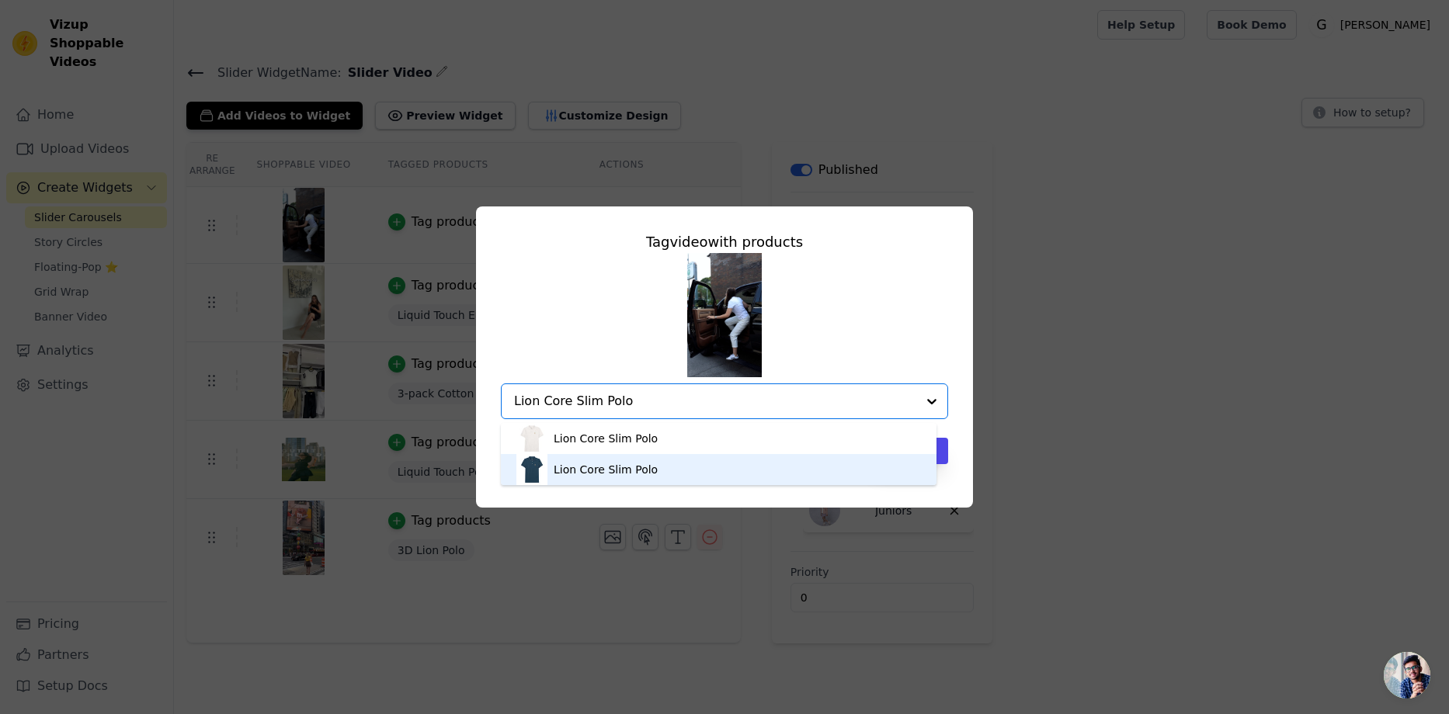
click at [645, 465] on div "Lion Core Slim Polo" at bounding box center [606, 470] width 104 height 16
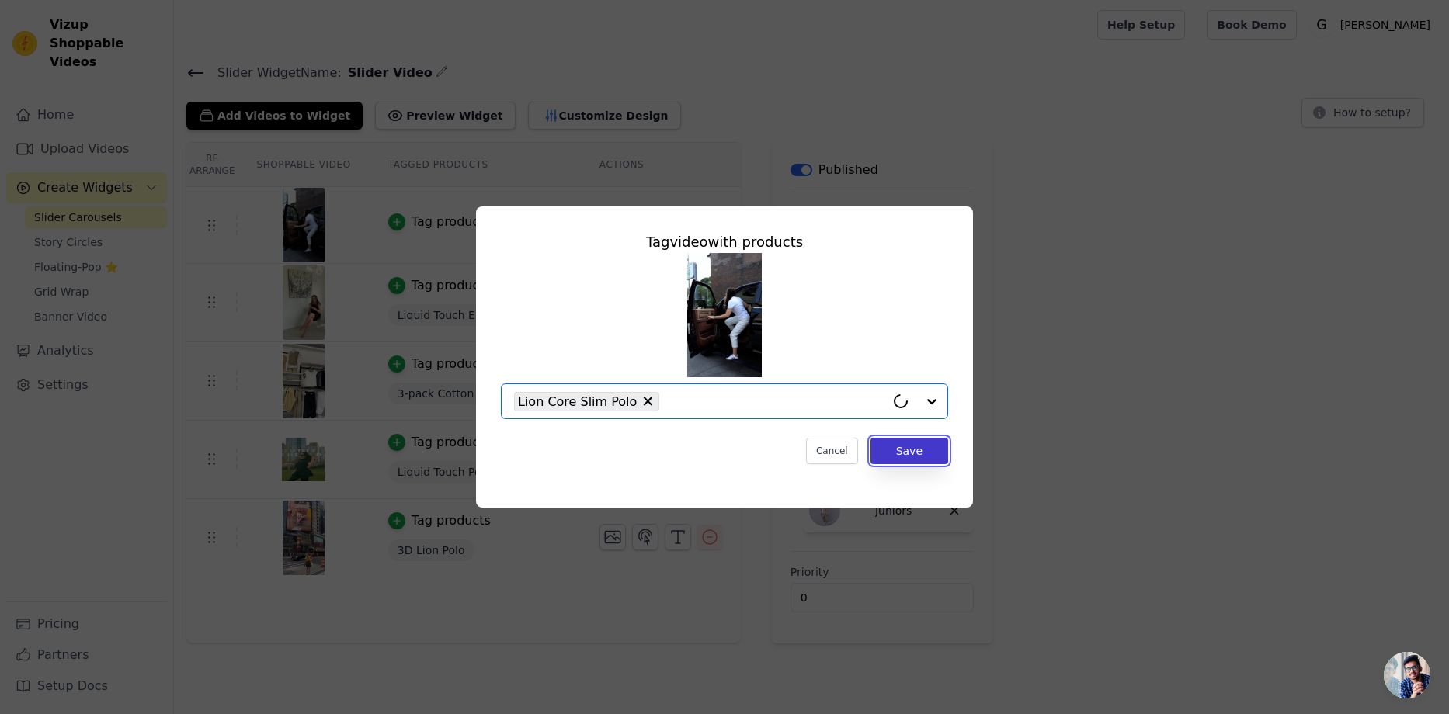
click at [889, 448] on button "Save" at bounding box center [909, 451] width 78 height 26
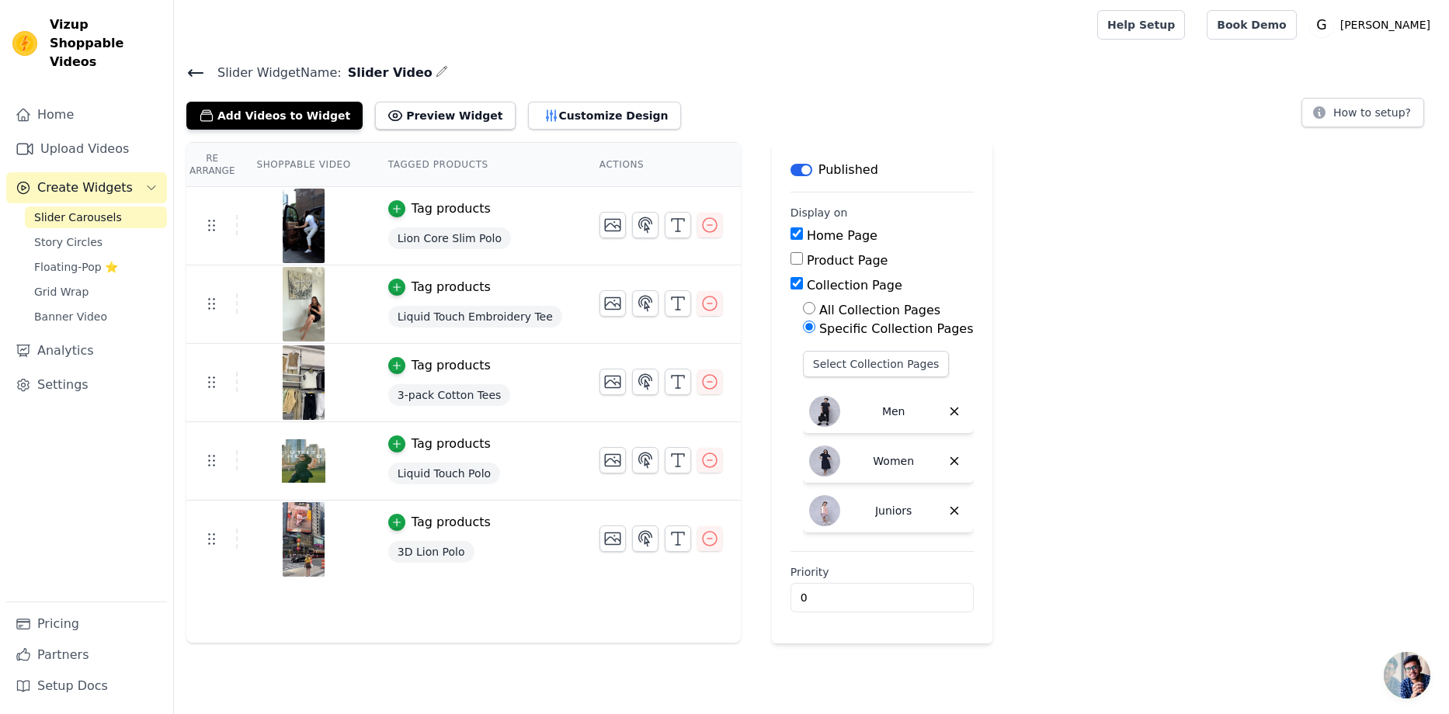
click at [655, 396] on td at bounding box center [661, 376] width 160 height 64
click at [669, 390] on icon "button" at bounding box center [678, 382] width 19 height 19
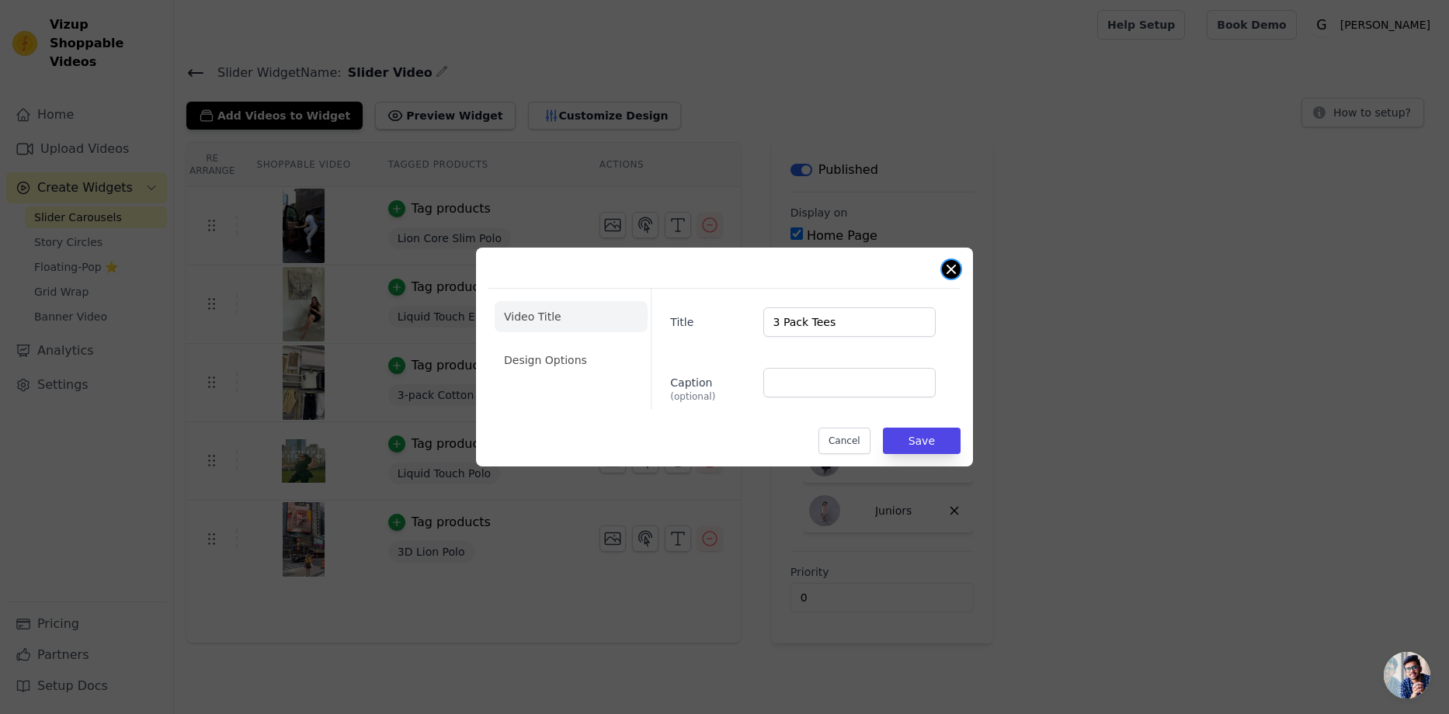
click at [951, 273] on button "Close modal" at bounding box center [951, 269] width 19 height 19
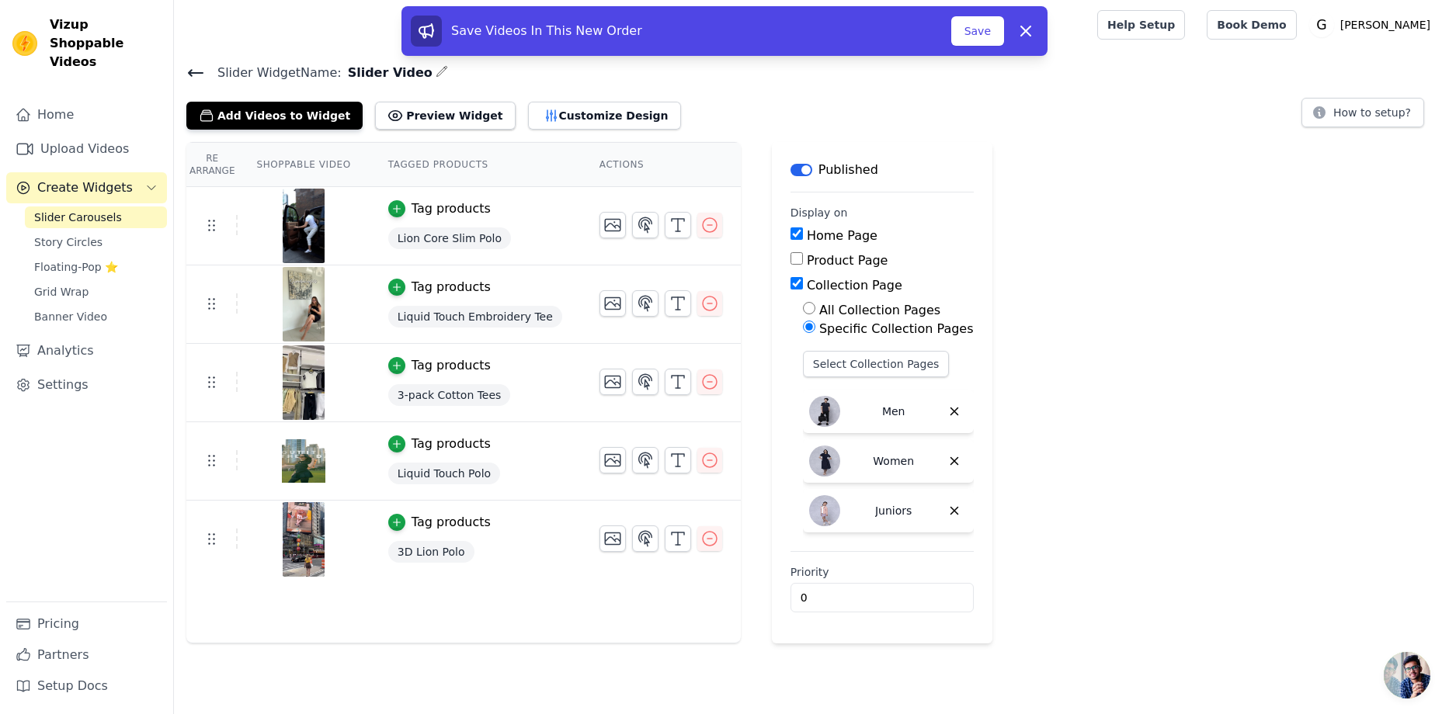
click at [457, 315] on span "Liquid Touch Embroidery Tee" at bounding box center [475, 317] width 174 height 22
click at [398, 316] on span "Liquid Touch Embroidery Tee" at bounding box center [475, 317] width 174 height 22
click at [401, 318] on span "Liquid Touch Embroidery Tee" at bounding box center [475, 317] width 174 height 22
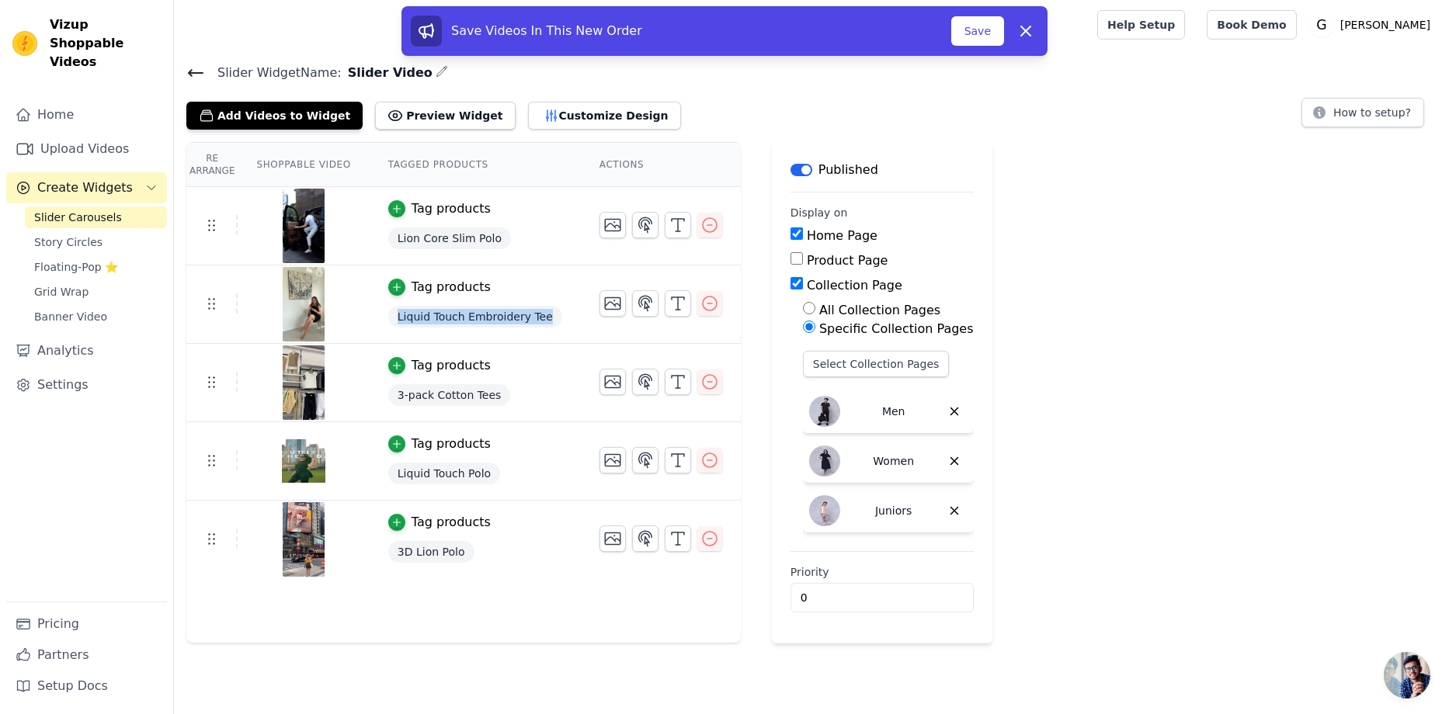
click at [525, 314] on span "Liquid Touch Embroidery Tee" at bounding box center [475, 317] width 174 height 22
copy span "Liquid Touch Embroidery Tee"
click at [669, 300] on icon "button" at bounding box center [678, 303] width 19 height 19
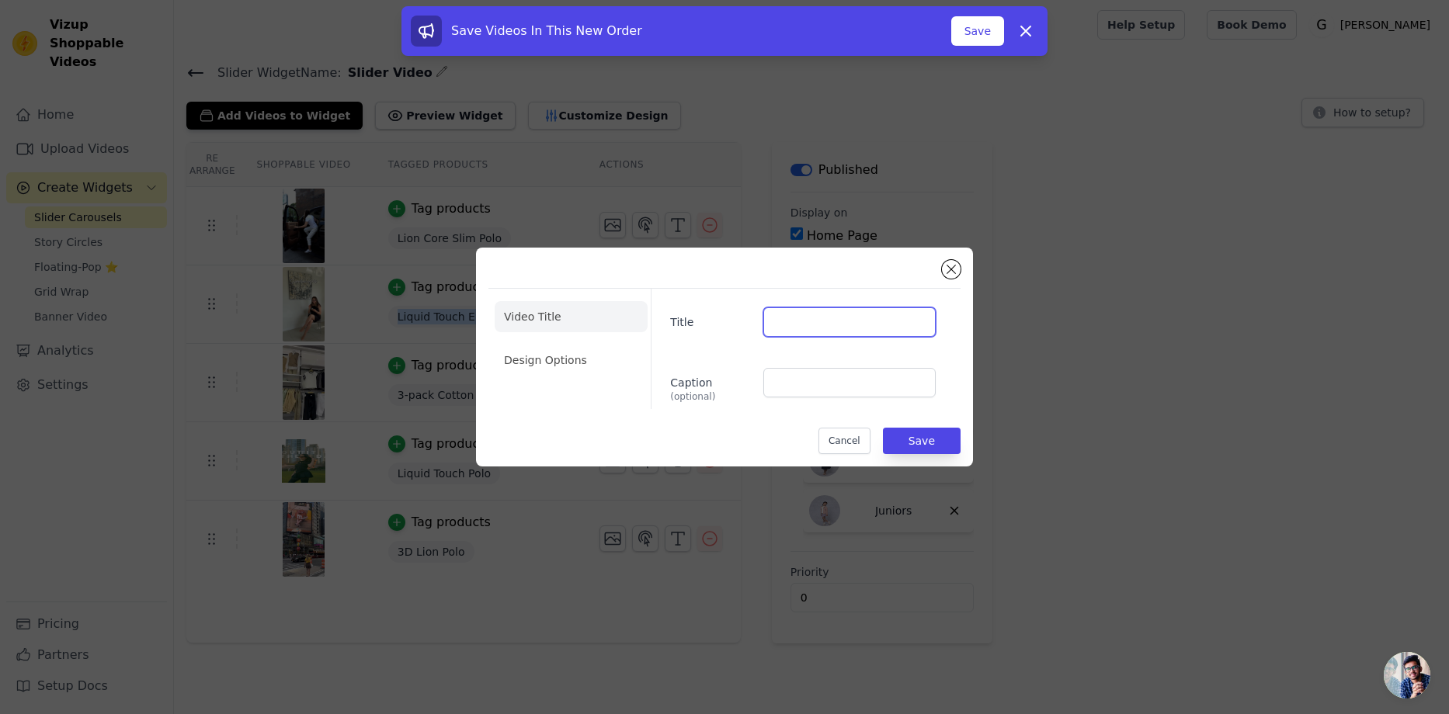
click at [839, 324] on input "Title" at bounding box center [849, 323] width 172 height 30
paste input "Liquid Touch Embroidery Tee"
type input "Liquid Touch Embroidery Tee"
click at [919, 442] on button "Save" at bounding box center [922, 441] width 78 height 26
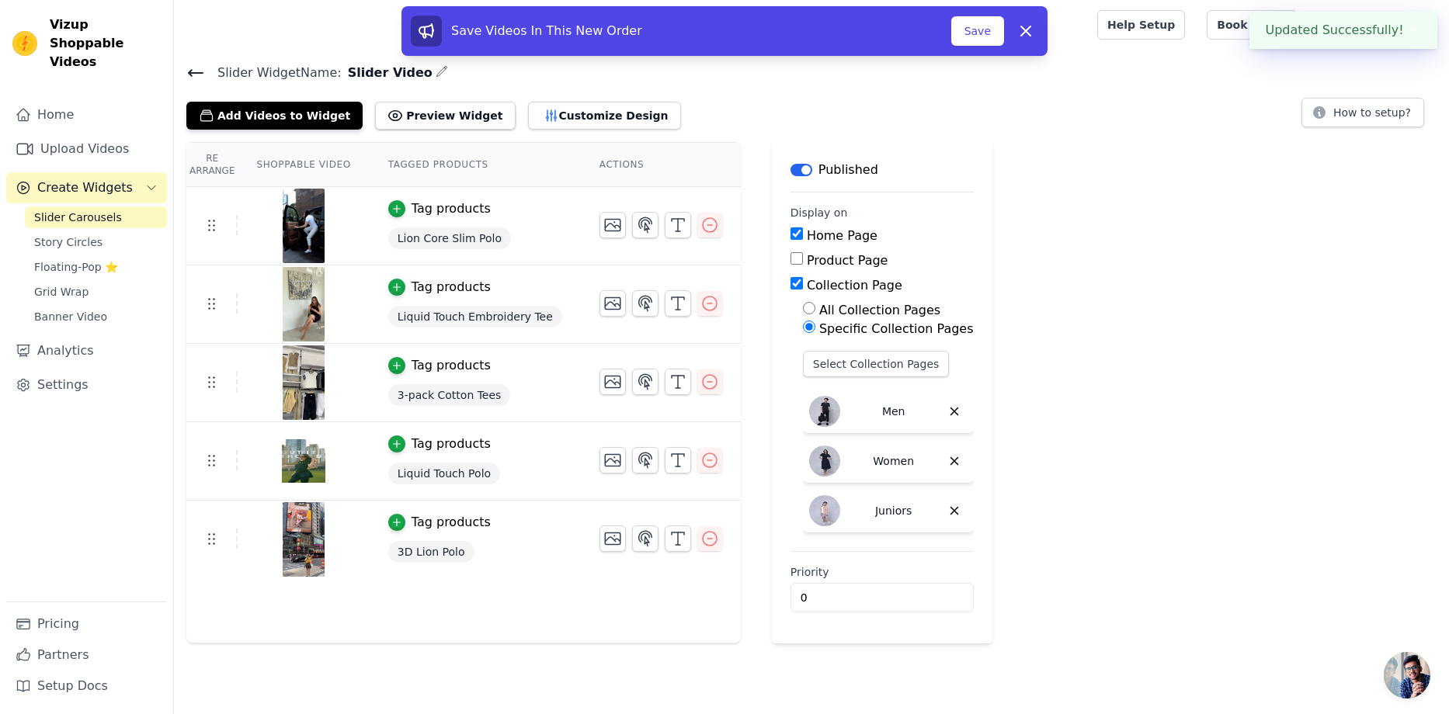
click at [398, 235] on span "Lion Core Slim Polo" at bounding box center [449, 239] width 123 height 22
click at [477, 240] on span "Lion Core Slim Polo" at bounding box center [449, 239] width 123 height 22
copy span "Lion Core Slim Polo"
click at [669, 224] on icon "button" at bounding box center [678, 225] width 19 height 19
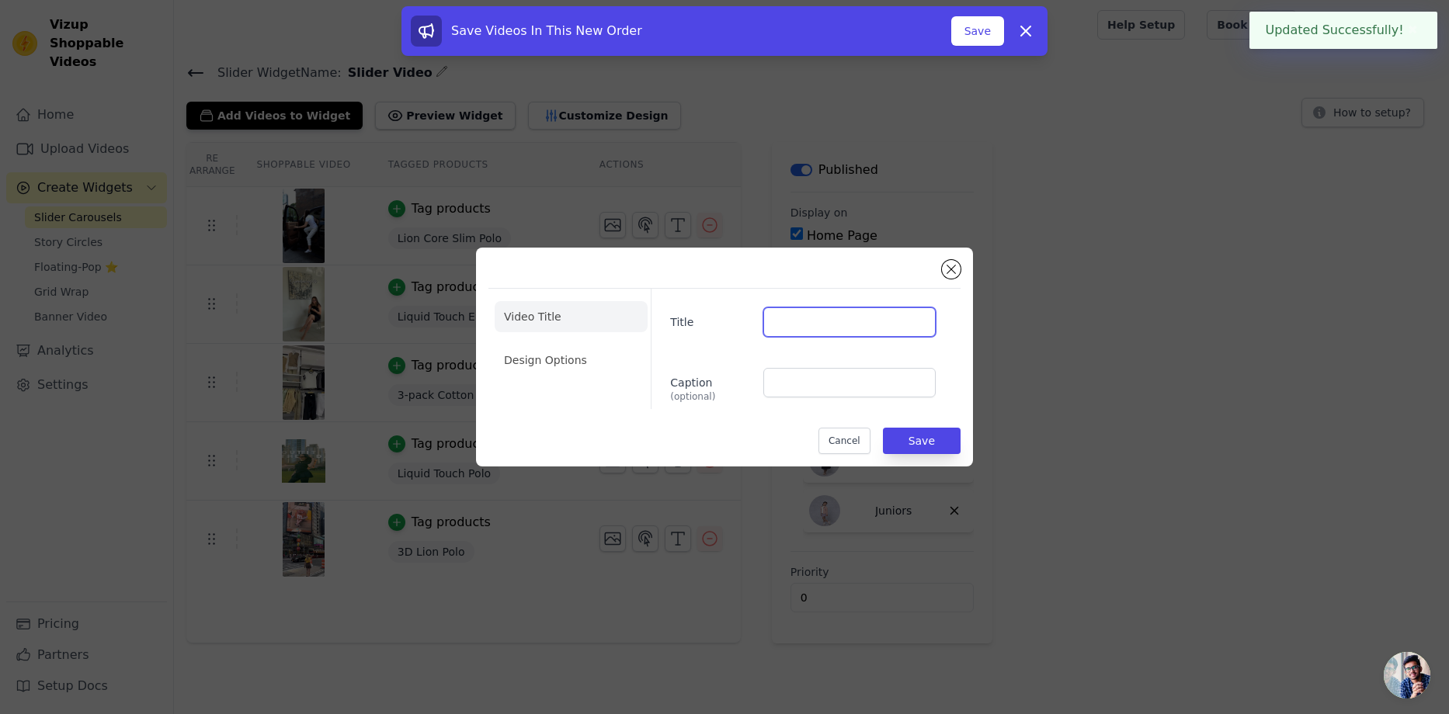
drag, startPoint x: 834, startPoint y: 348, endPoint x: 851, endPoint y: 332, distance: 23.1
click at [834, 321] on input "Title" at bounding box center [849, 323] width 172 height 30
paste input "Lion Core Slim Polo"
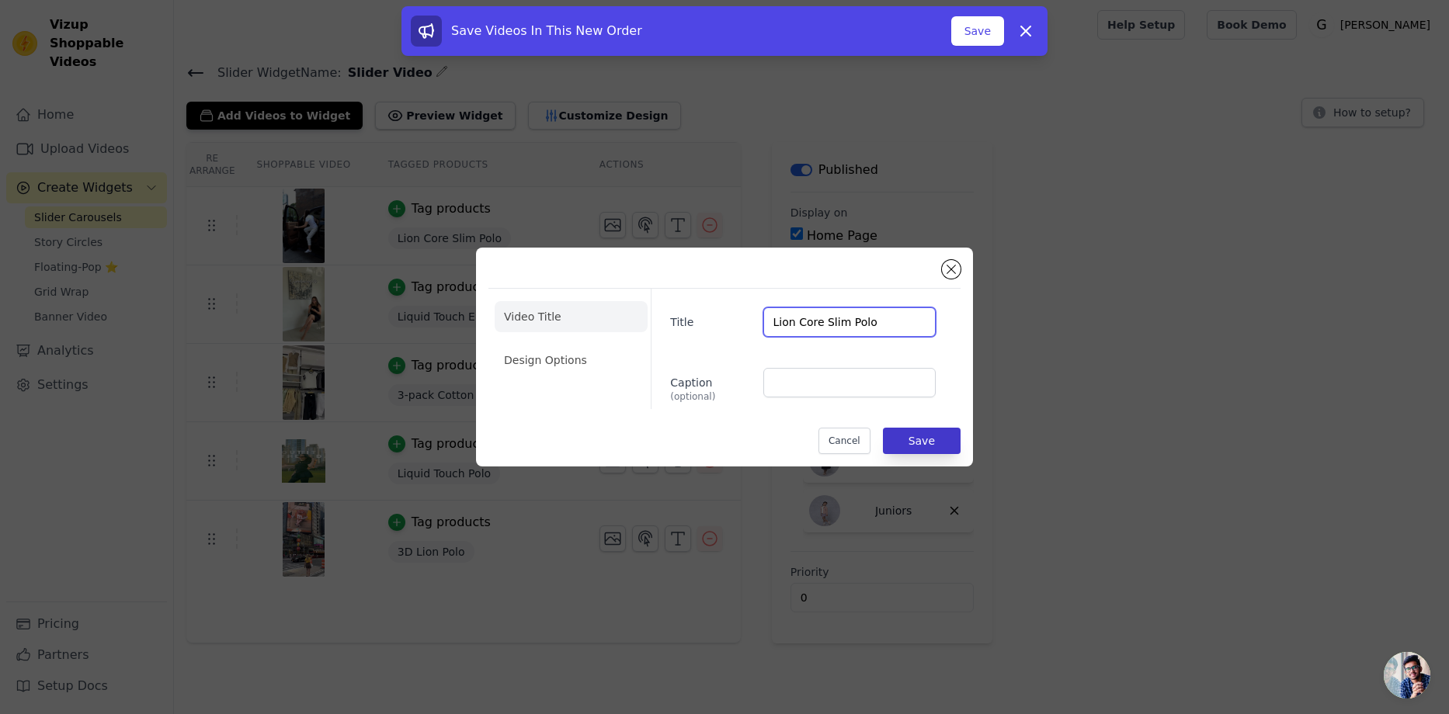
type input "Lion Core Slim Polo"
click at [936, 431] on button "Save" at bounding box center [922, 441] width 78 height 26
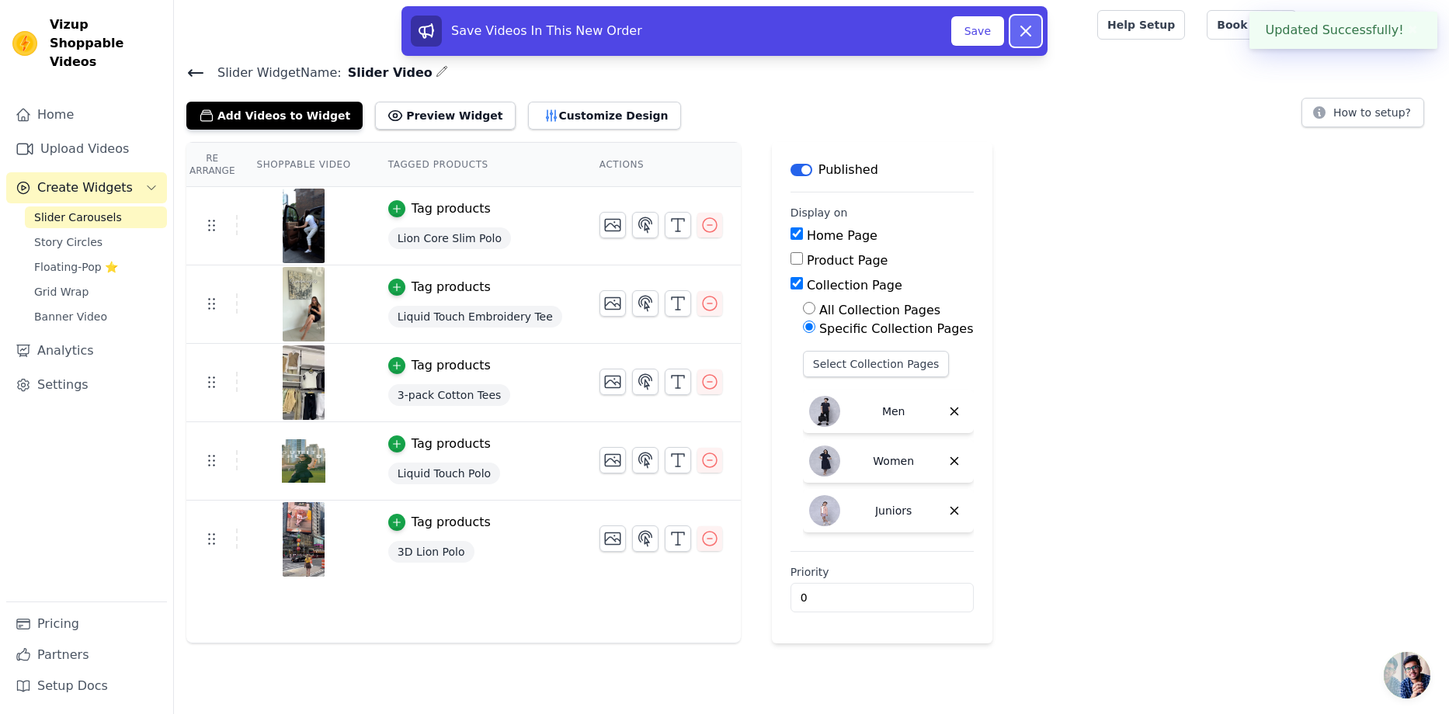
click at [1023, 31] on icon at bounding box center [1025, 31] width 19 height 19
